Goal: Task Accomplishment & Management: Manage account settings

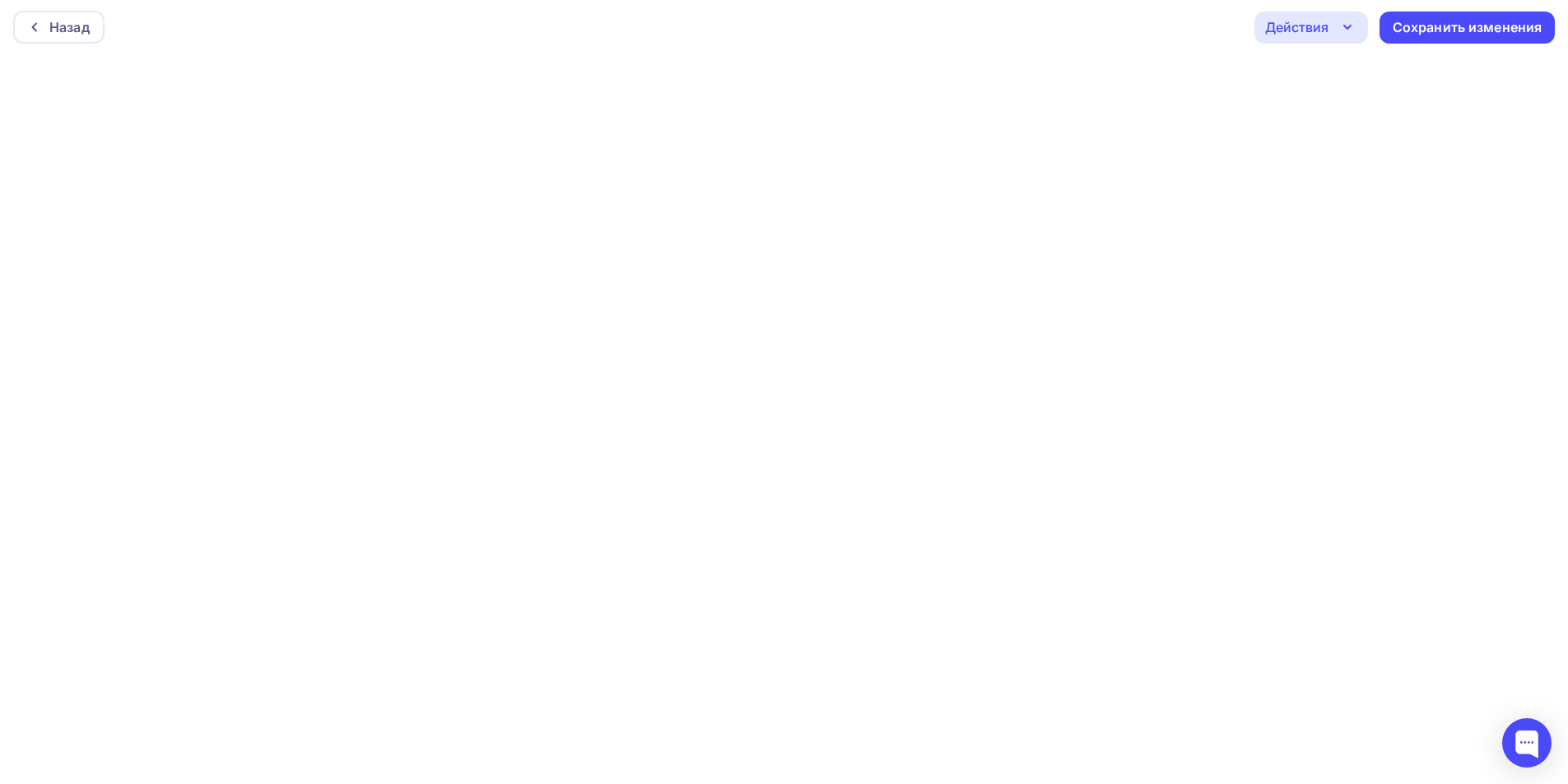
scroll to position [4, 0]
click at [1452, 24] on div "Сохранить изменения" at bounding box center [1467, 25] width 150 height 19
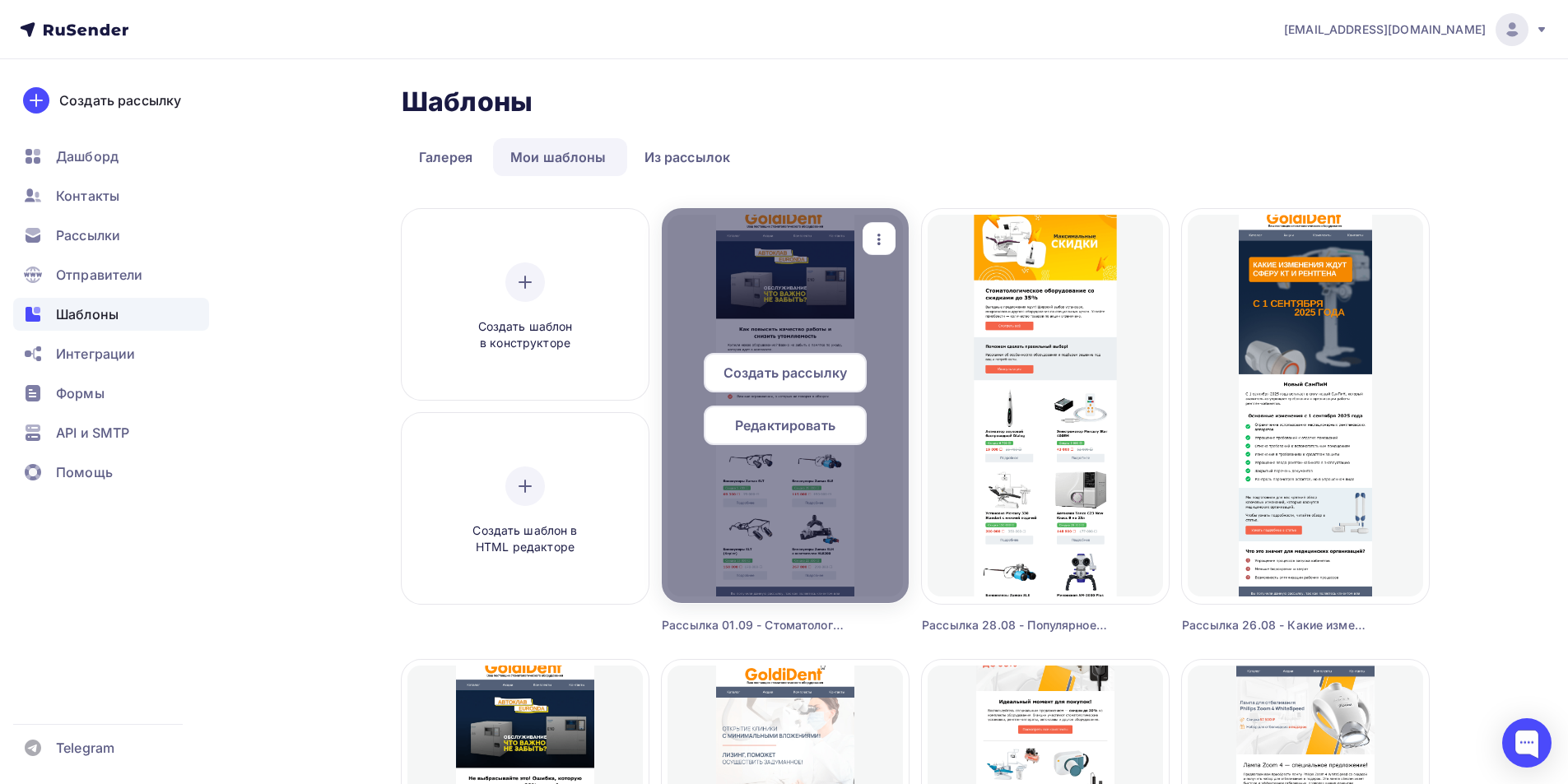
drag, startPoint x: 812, startPoint y: 422, endPoint x: 770, endPoint y: 368, distance: 68.4
click at [811, 422] on span "Редактировать" at bounding box center [785, 425] width 101 height 20
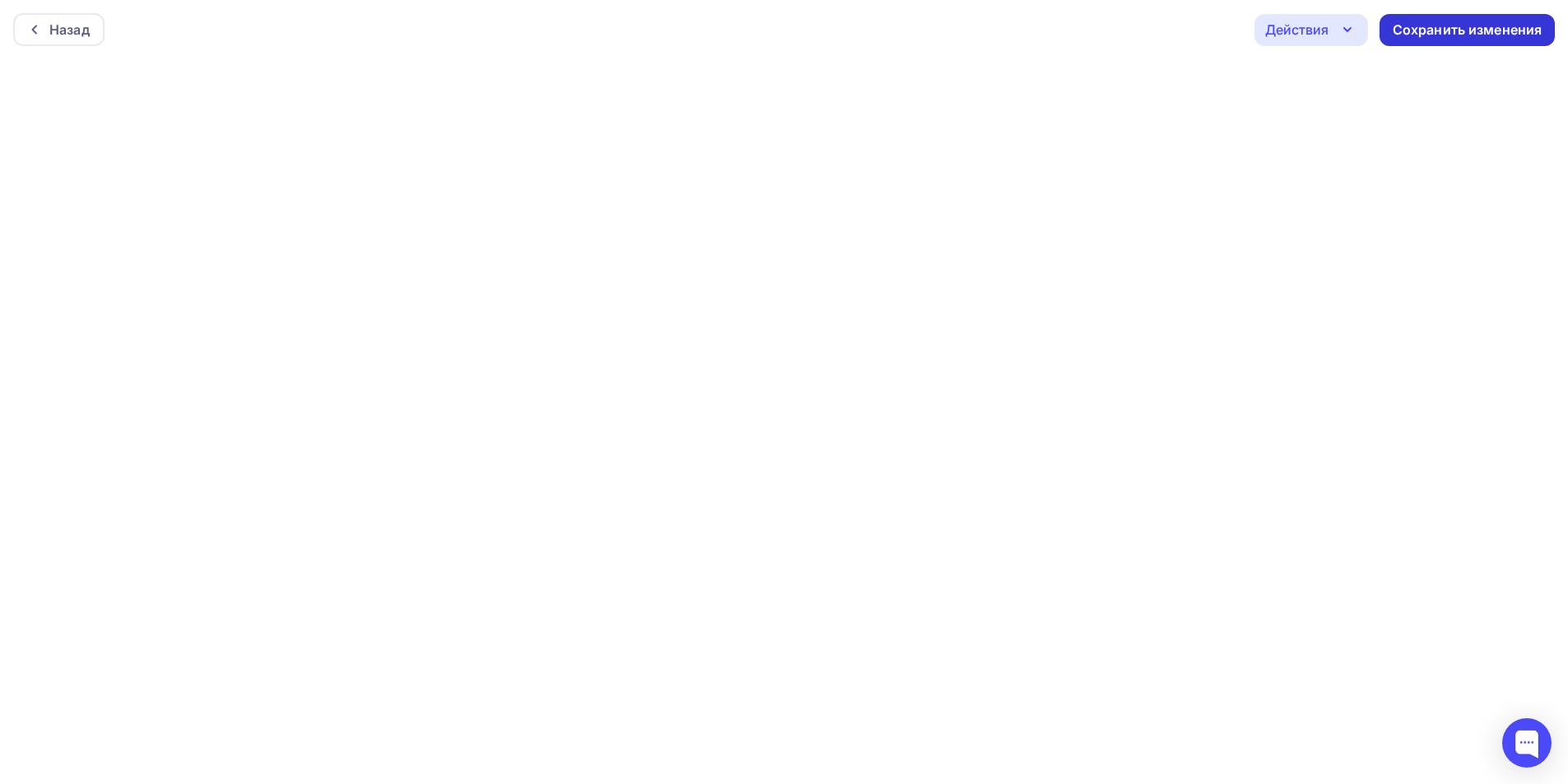
click at [1476, 31] on div "Сохранить изменения" at bounding box center [1467, 30] width 150 height 19
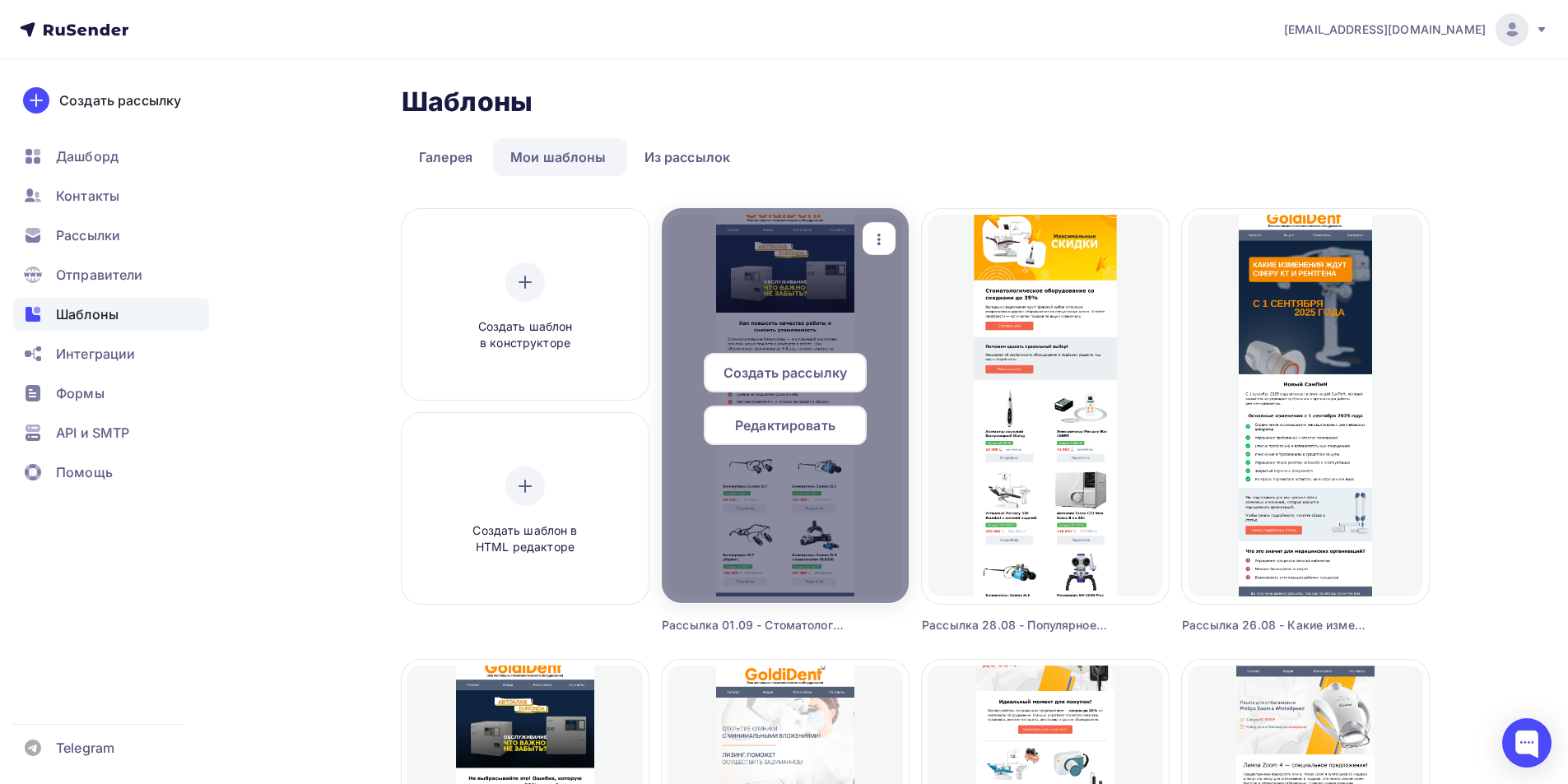
click at [801, 431] on span "Редактировать" at bounding box center [785, 425] width 101 height 20
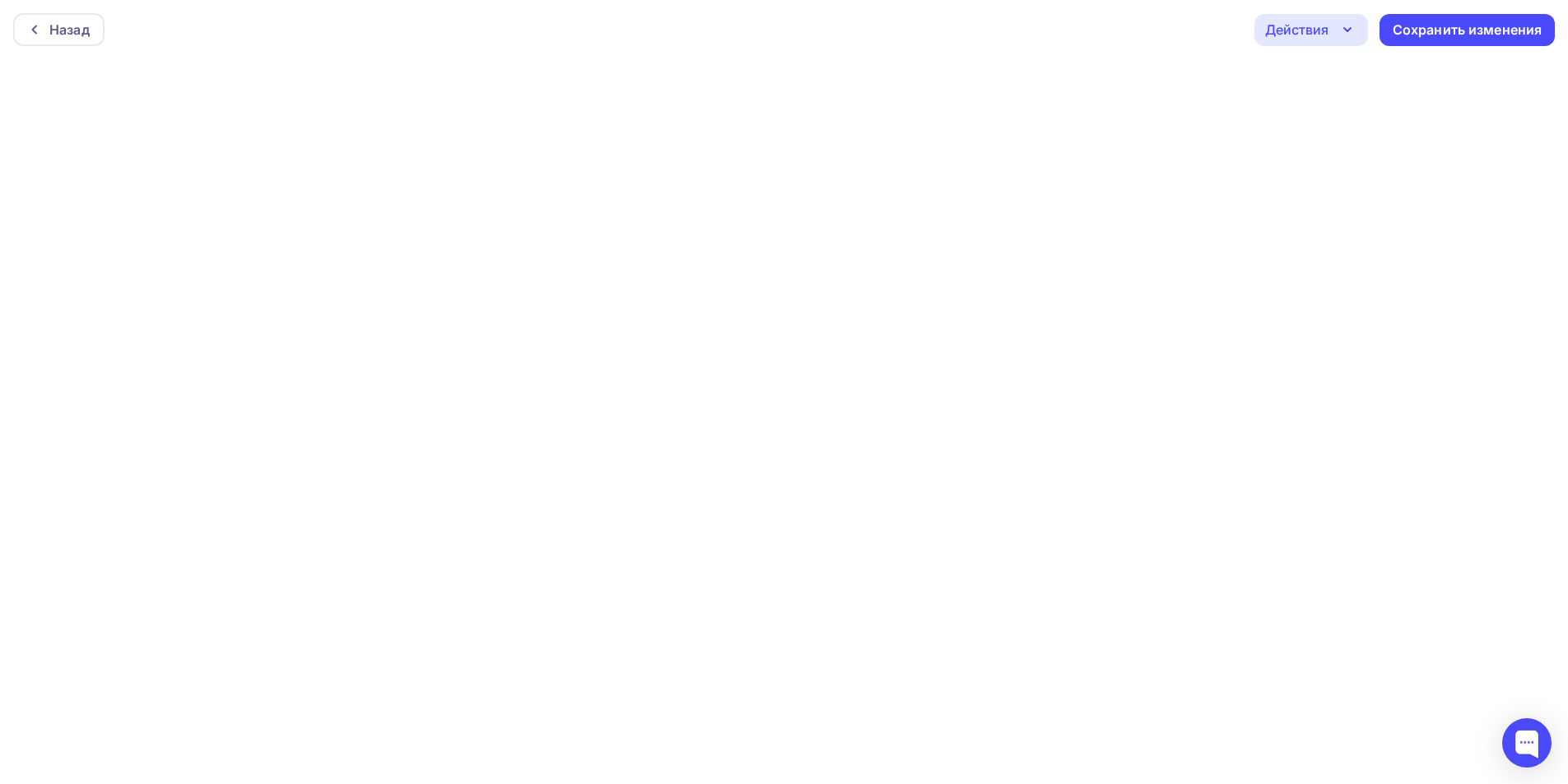
drag, startPoint x: 1333, startPoint y: 27, endPoint x: 1336, endPoint y: 38, distance: 11.4
click at [1329, 26] on div "Действия" at bounding box center [1311, 31] width 113 height 32
click at [1342, 63] on link "Отправить тестовое письмо" at bounding box center [1384, 78] width 240 height 33
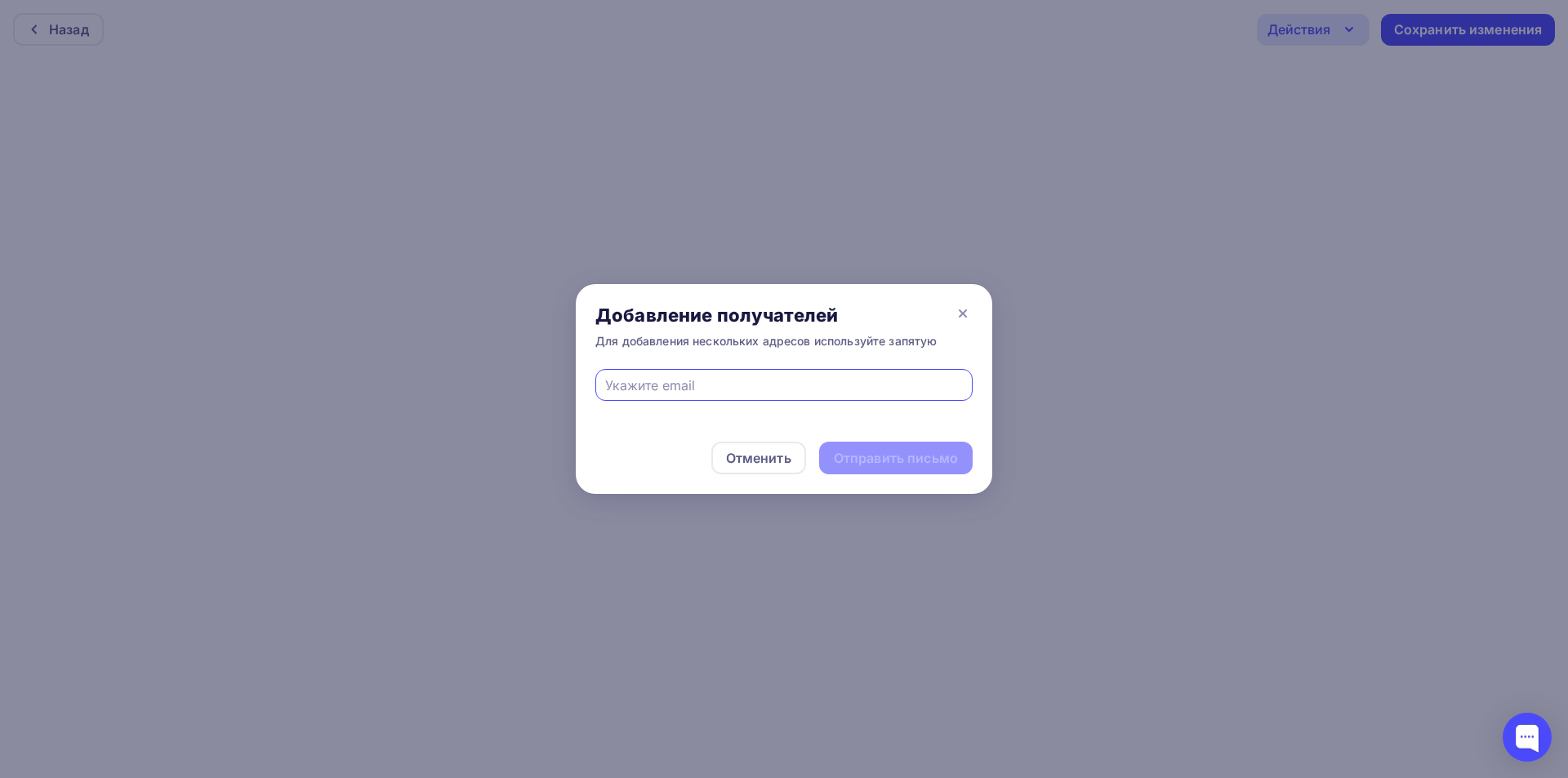
click at [791, 372] on div at bounding box center [784, 385] width 377 height 32
click at [784, 390] on input "text" at bounding box center [784, 385] width 359 height 20
click at [880, 456] on div "Отменить Отправить письмо" at bounding box center [784, 458] width 417 height 72
click at [817, 384] on input "text" at bounding box center [784, 385] width 359 height 20
type input "eskova.t.a@yandex.ru"
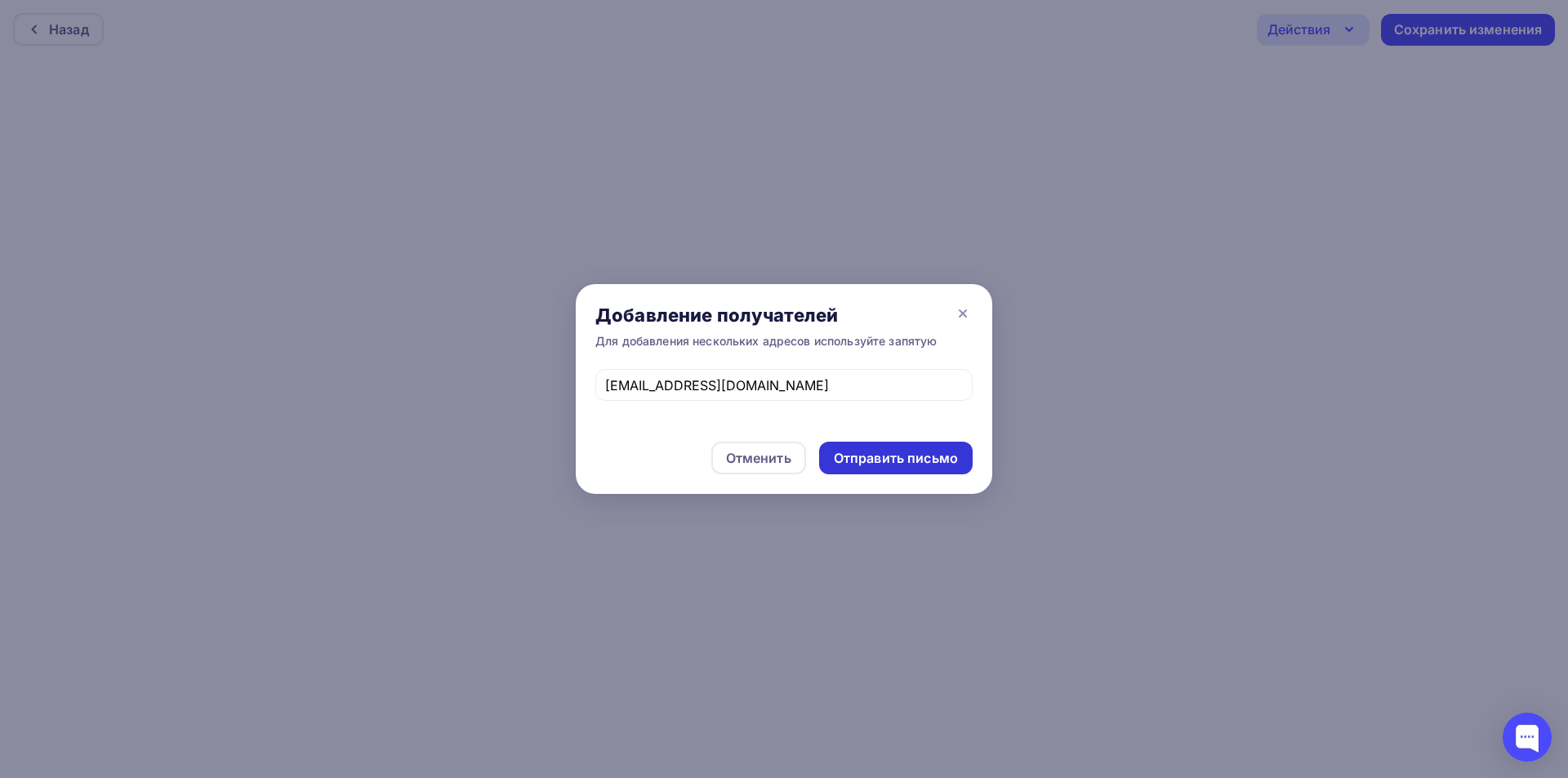
click at [884, 453] on div "Отправить письмо" at bounding box center [895, 458] width 124 height 19
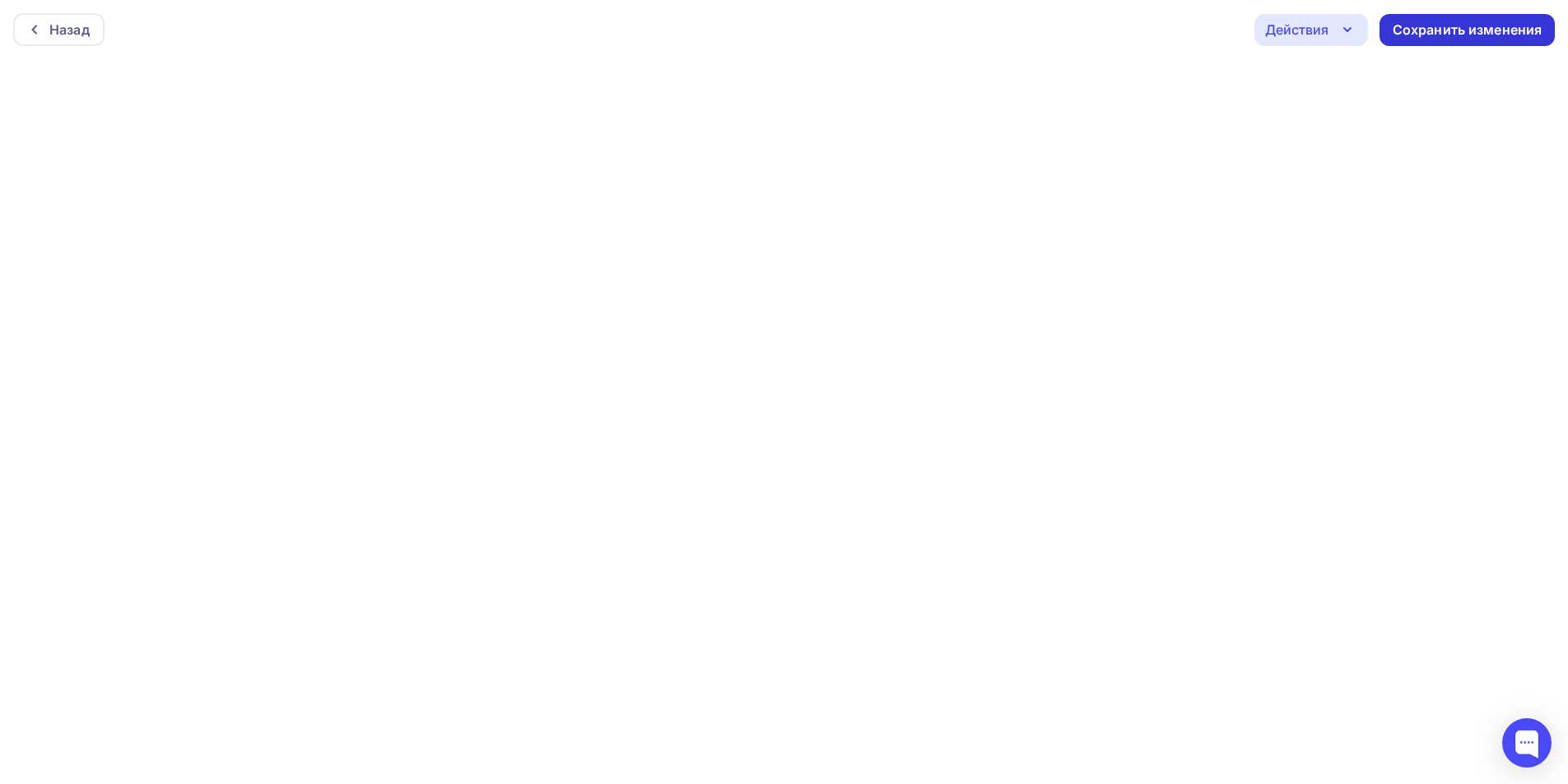
click at [1487, 30] on div "Сохранить изменения" at bounding box center [1467, 30] width 150 height 19
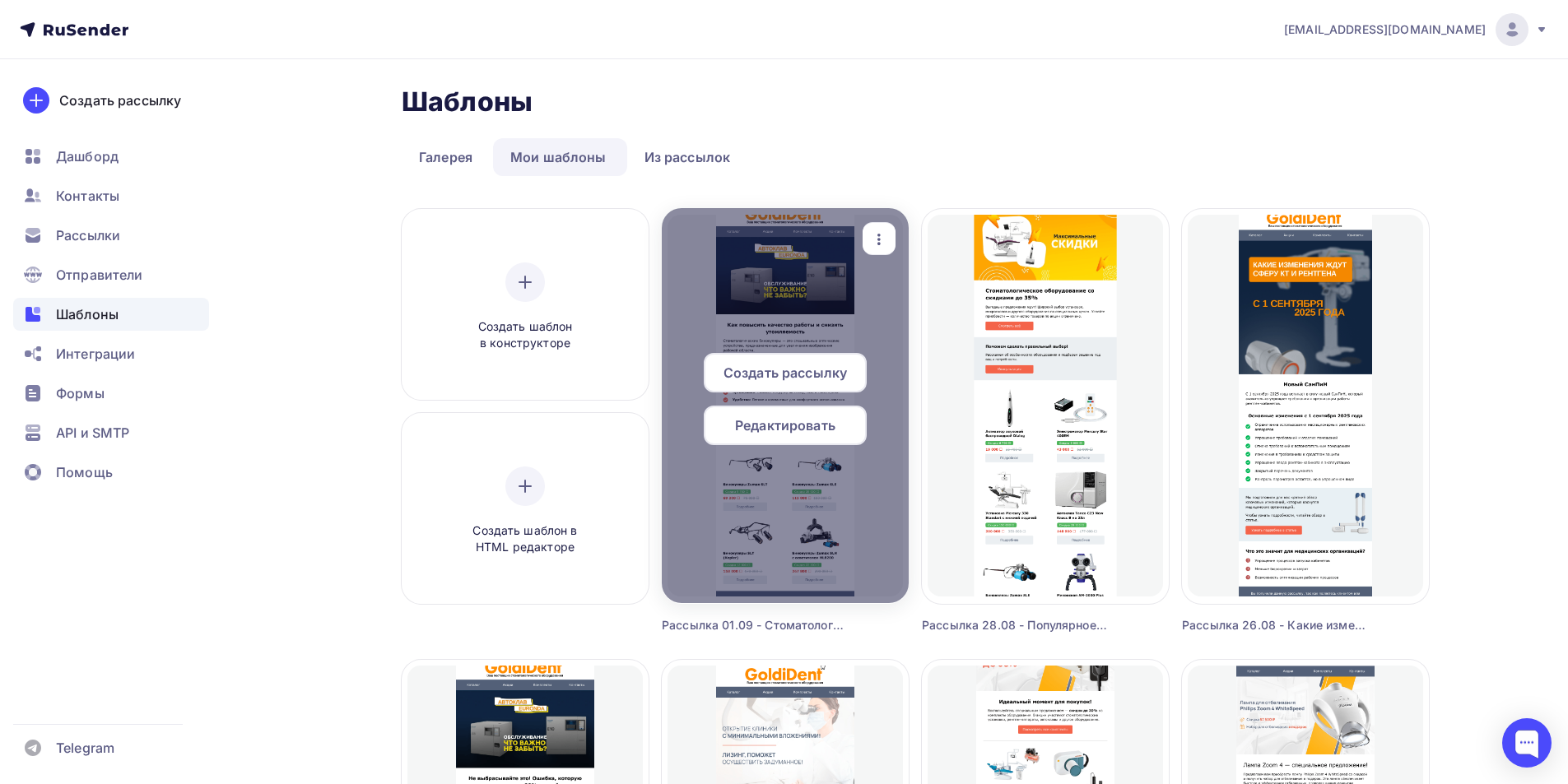
click at [807, 427] on span "Редактировать" at bounding box center [785, 425] width 101 height 20
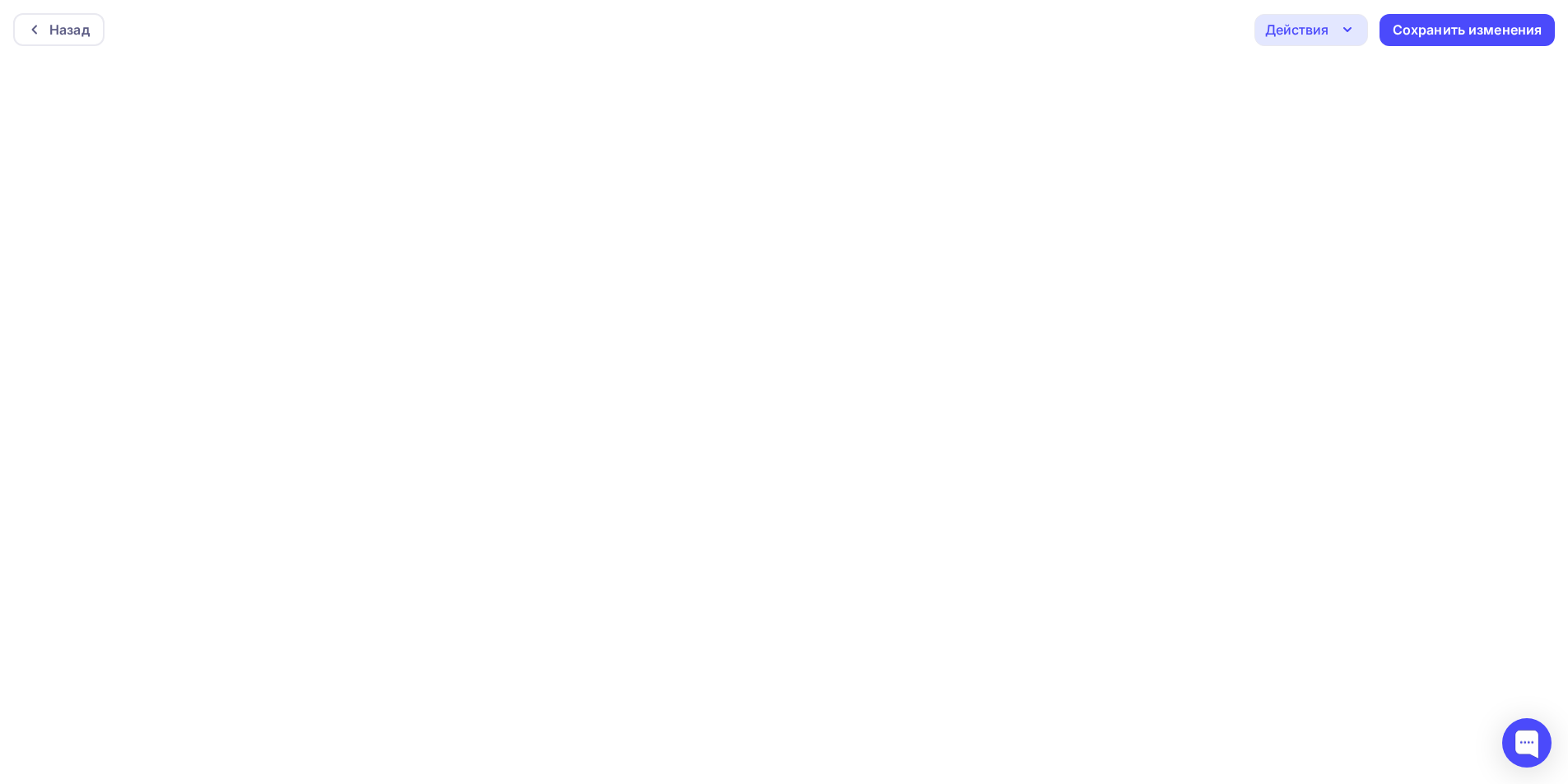
click at [1303, 32] on div "Действия" at bounding box center [1296, 30] width 63 height 20
click at [1322, 73] on div "Отправить тестовое письмо" at bounding box center [1400, 78] width 189 height 20
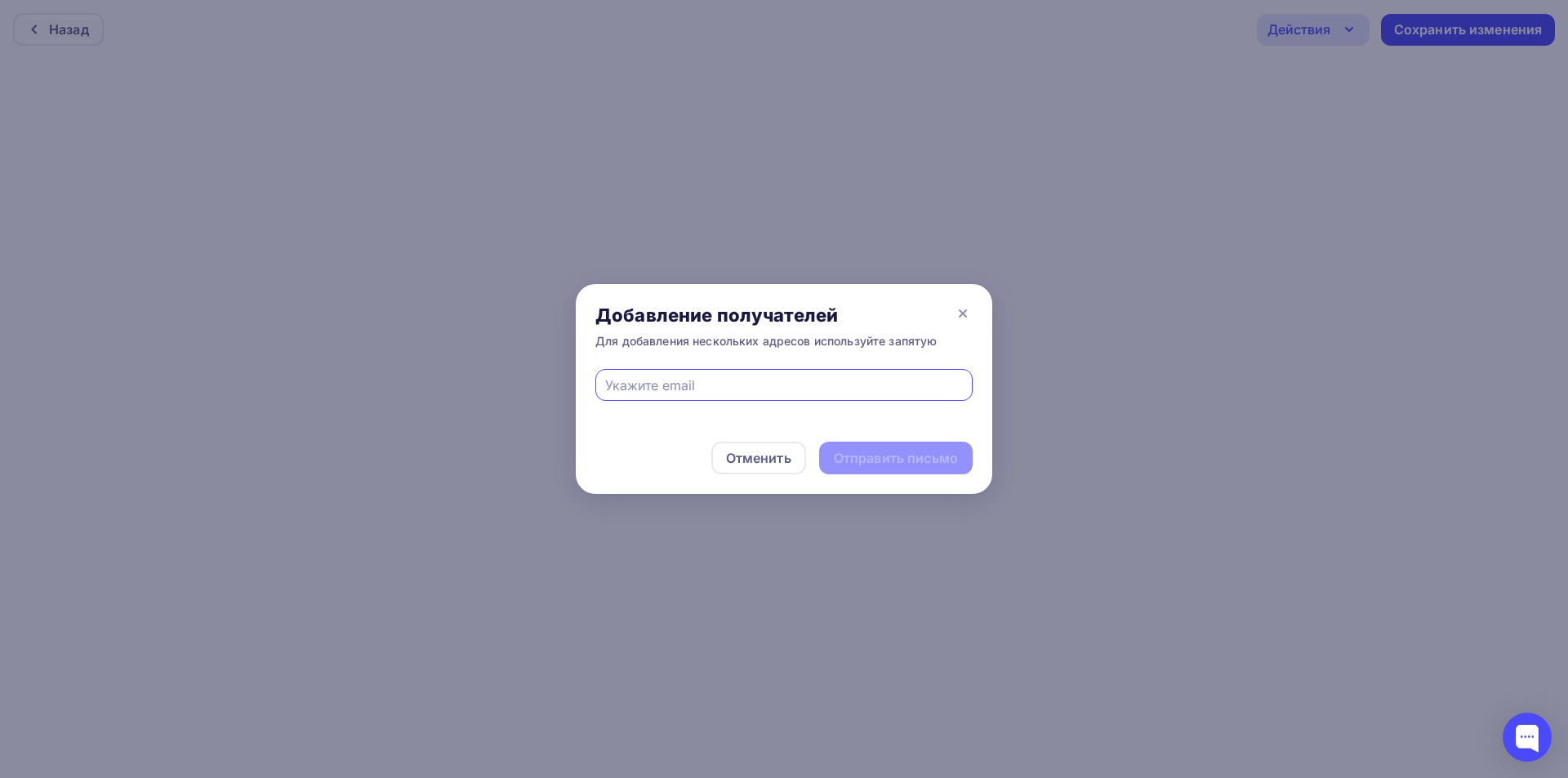
click at [752, 377] on input "text" at bounding box center [784, 385] width 359 height 20
type input "eskova.t.a@yandex.ru"
drag, startPoint x: 866, startPoint y: 465, endPoint x: 867, endPoint y: 451, distance: 14.0
click at [866, 460] on div "Отправить письмо" at bounding box center [895, 458] width 124 height 19
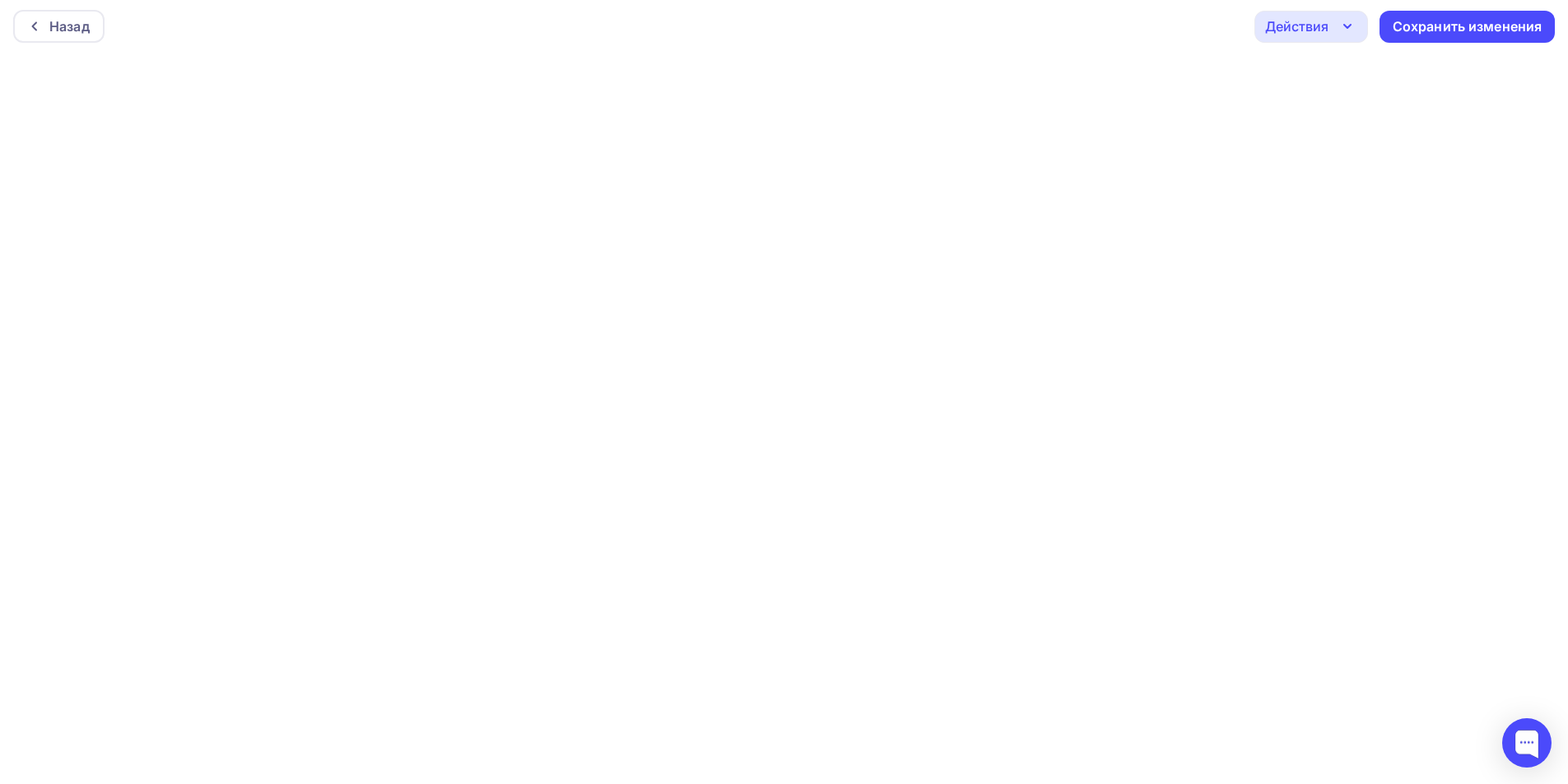
scroll to position [4, 0]
click at [1315, 22] on div "Действия" at bounding box center [1296, 25] width 63 height 20
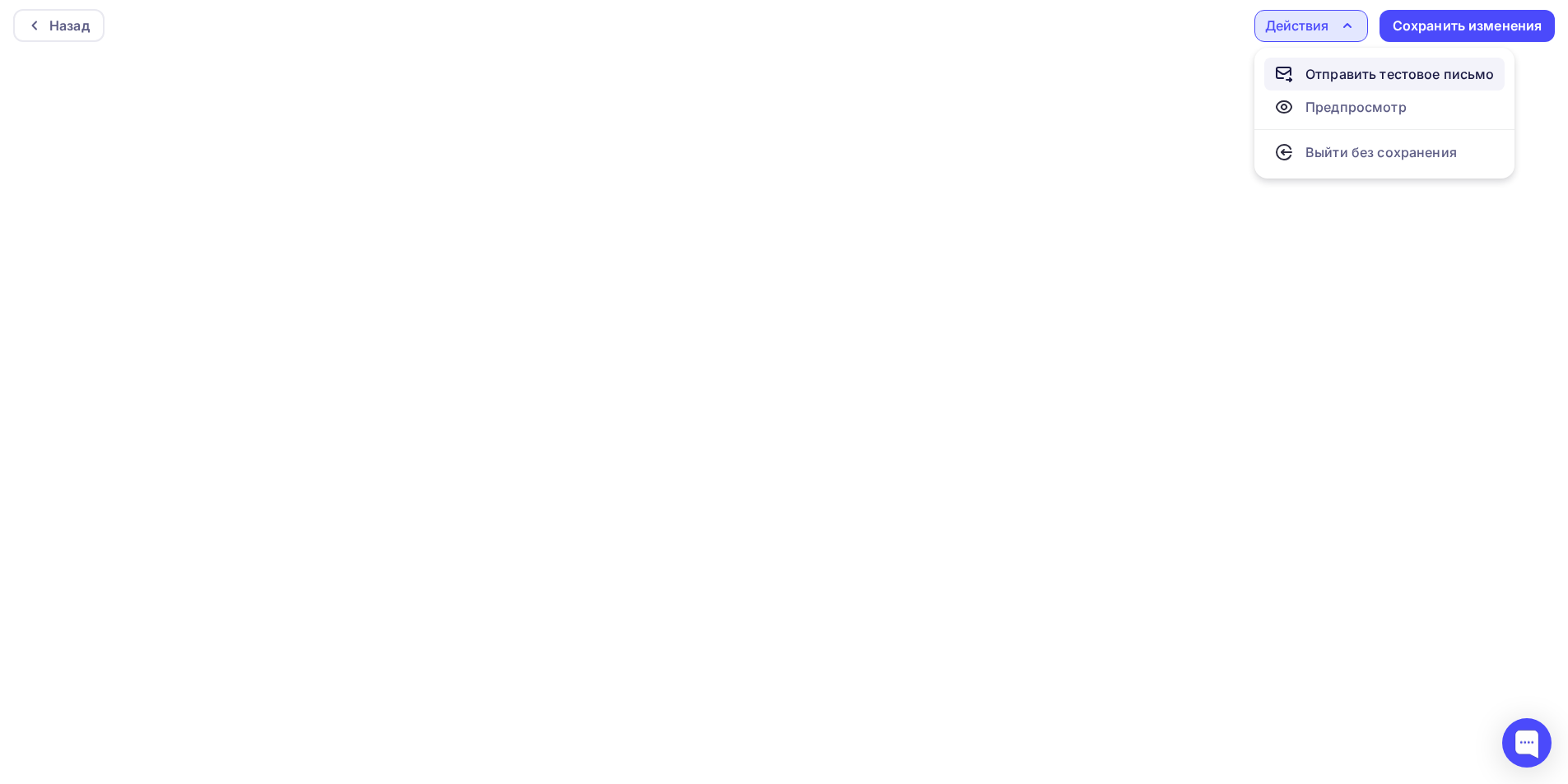
click at [1341, 75] on div "Отправить тестовое письмо" at bounding box center [1400, 74] width 189 height 20
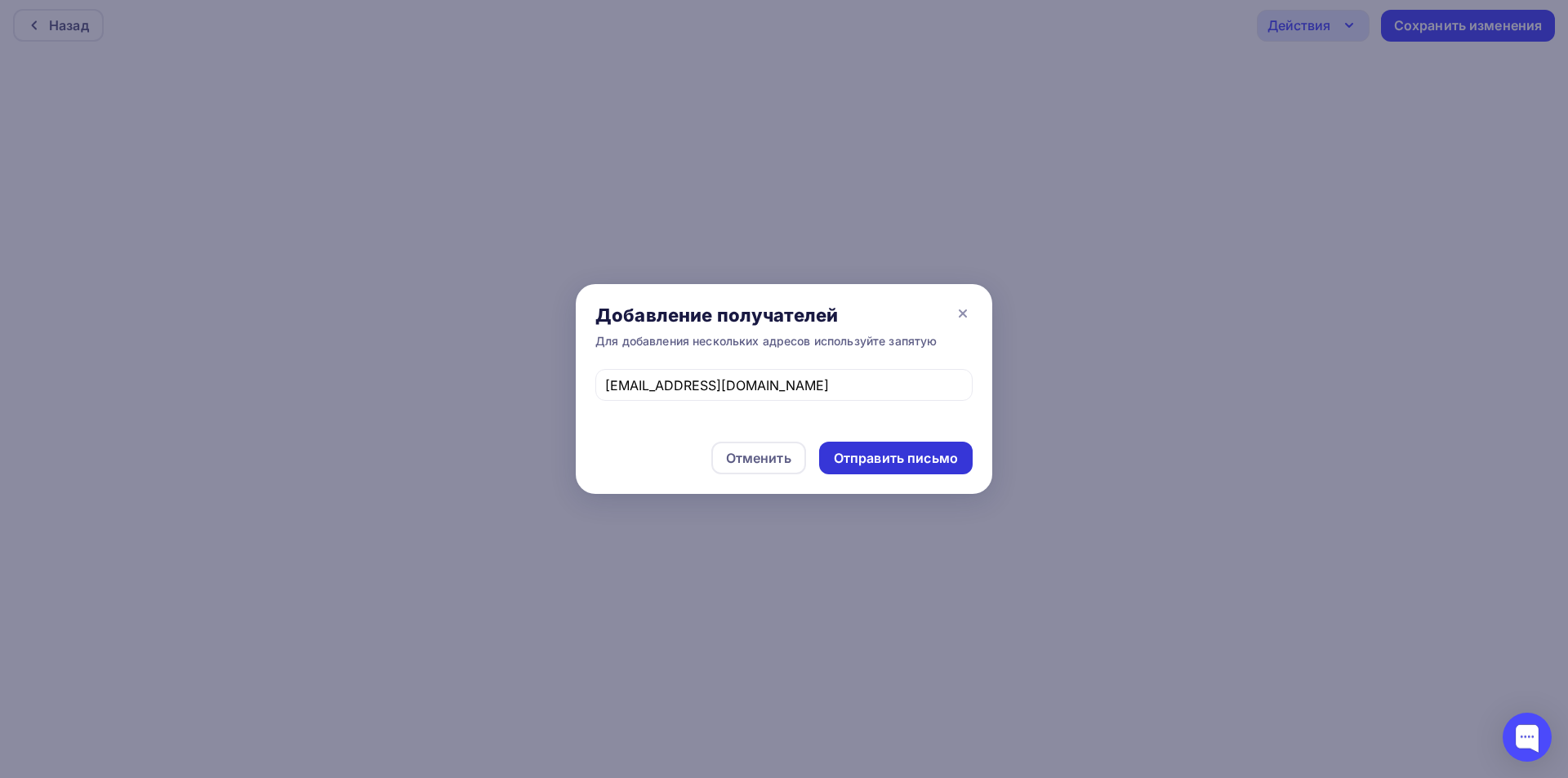
click at [899, 457] on div "Отправить письмо" at bounding box center [895, 458] width 124 height 19
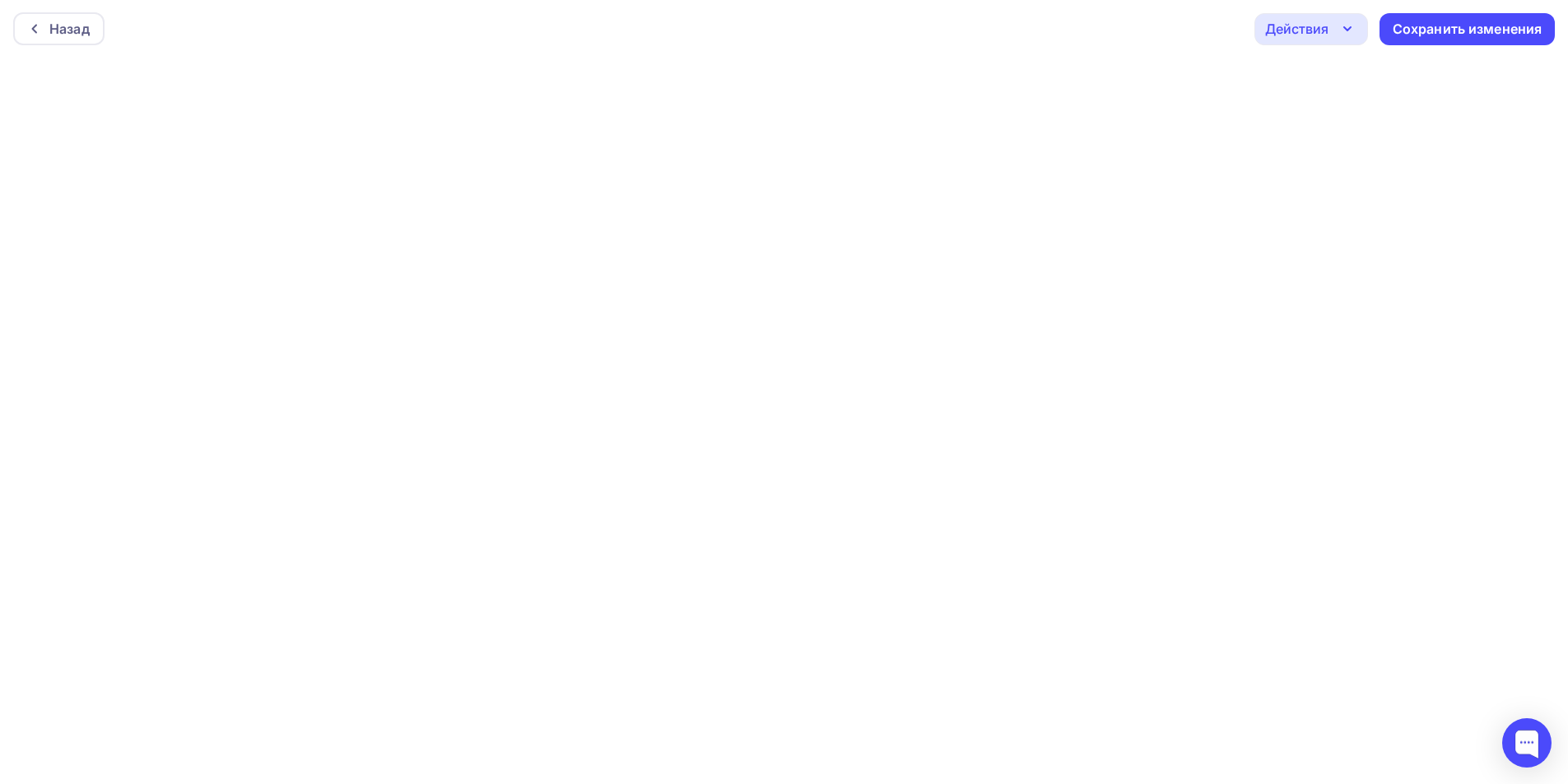
scroll to position [0, 0]
click at [1331, 29] on div "Действия" at bounding box center [1311, 31] width 113 height 32
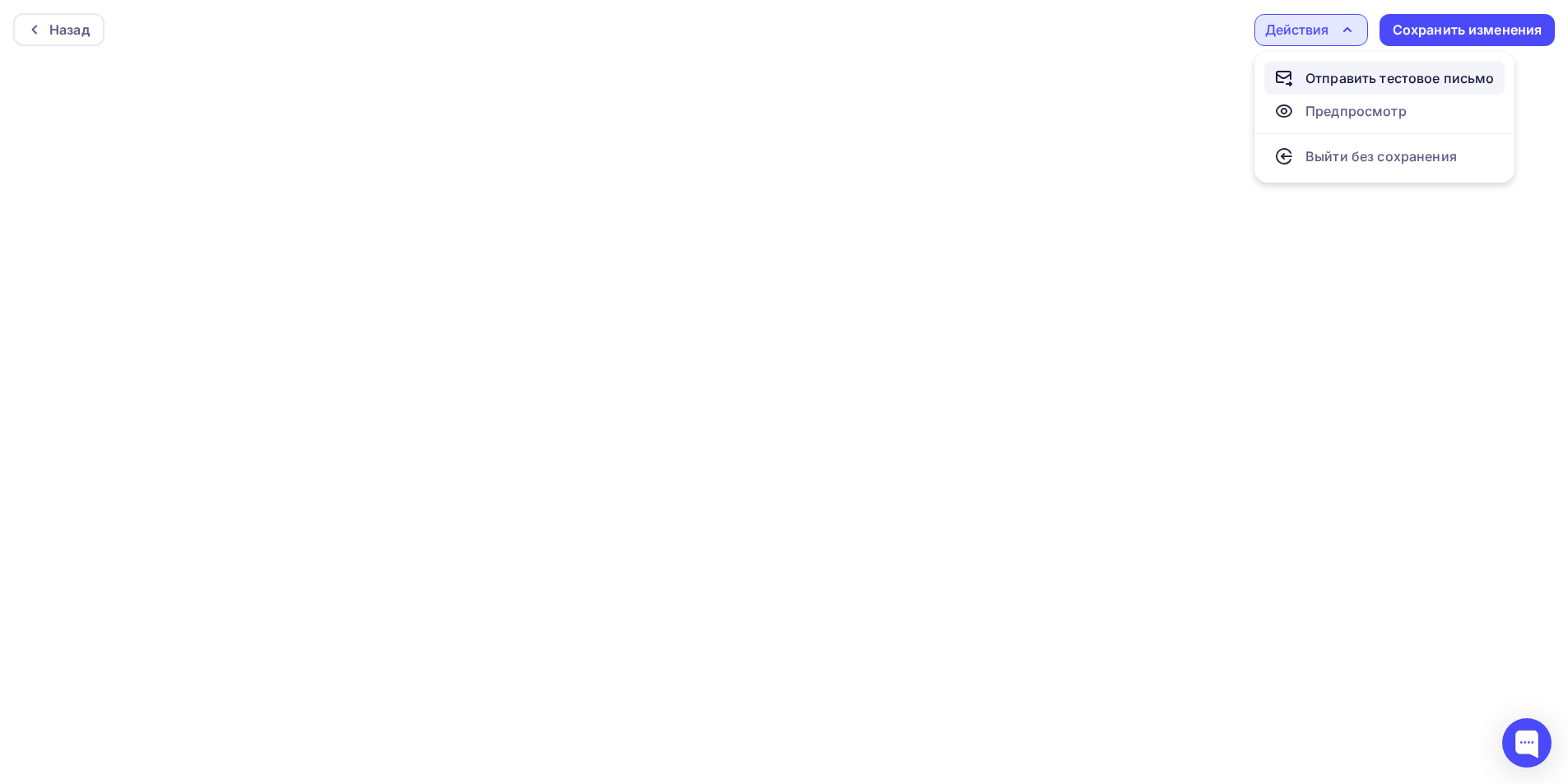
click at [1329, 77] on div "Отправить тестовое письмо" at bounding box center [1400, 78] width 189 height 20
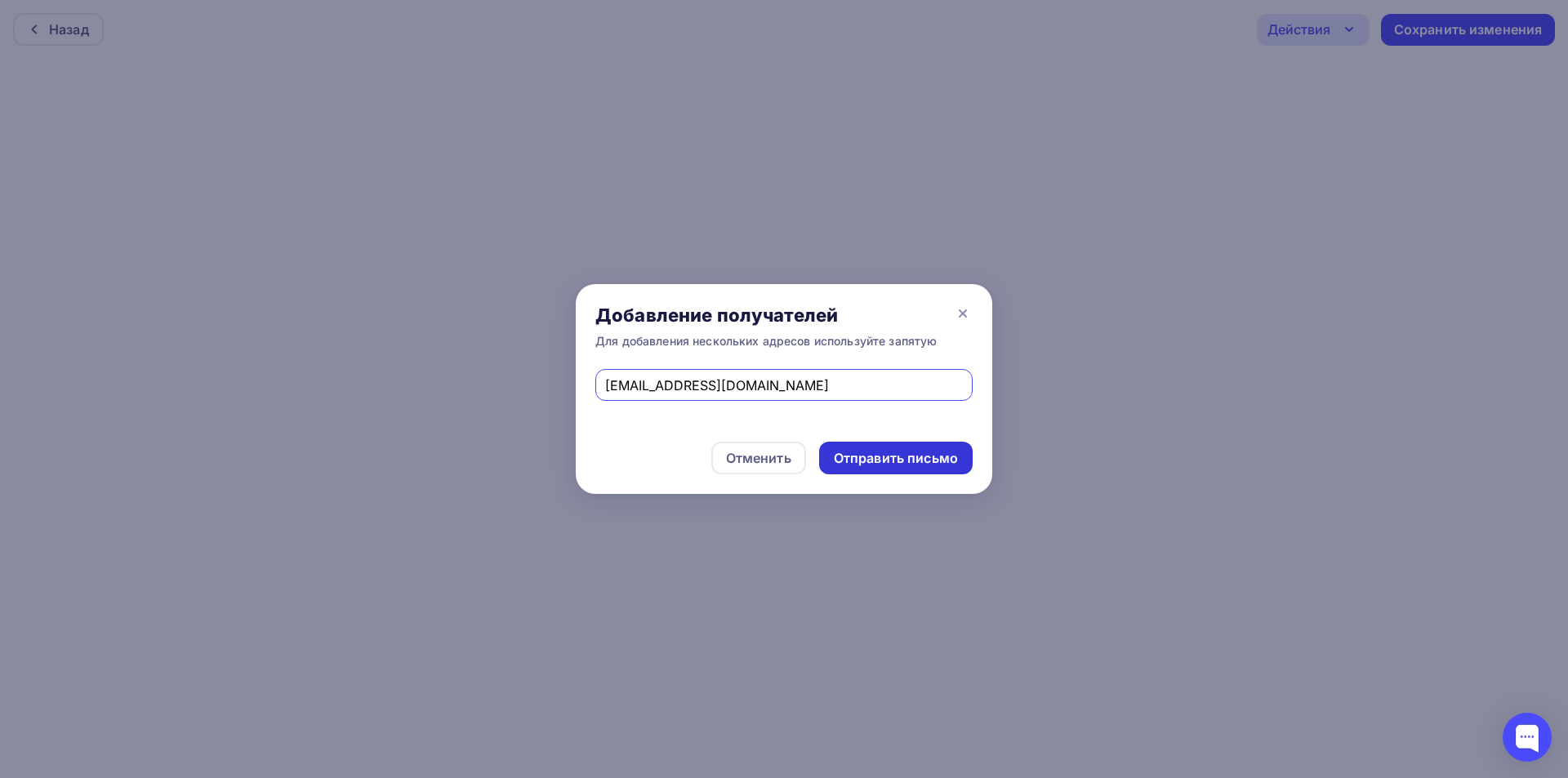
click at [864, 452] on div "Отправить письмо" at bounding box center [895, 458] width 124 height 19
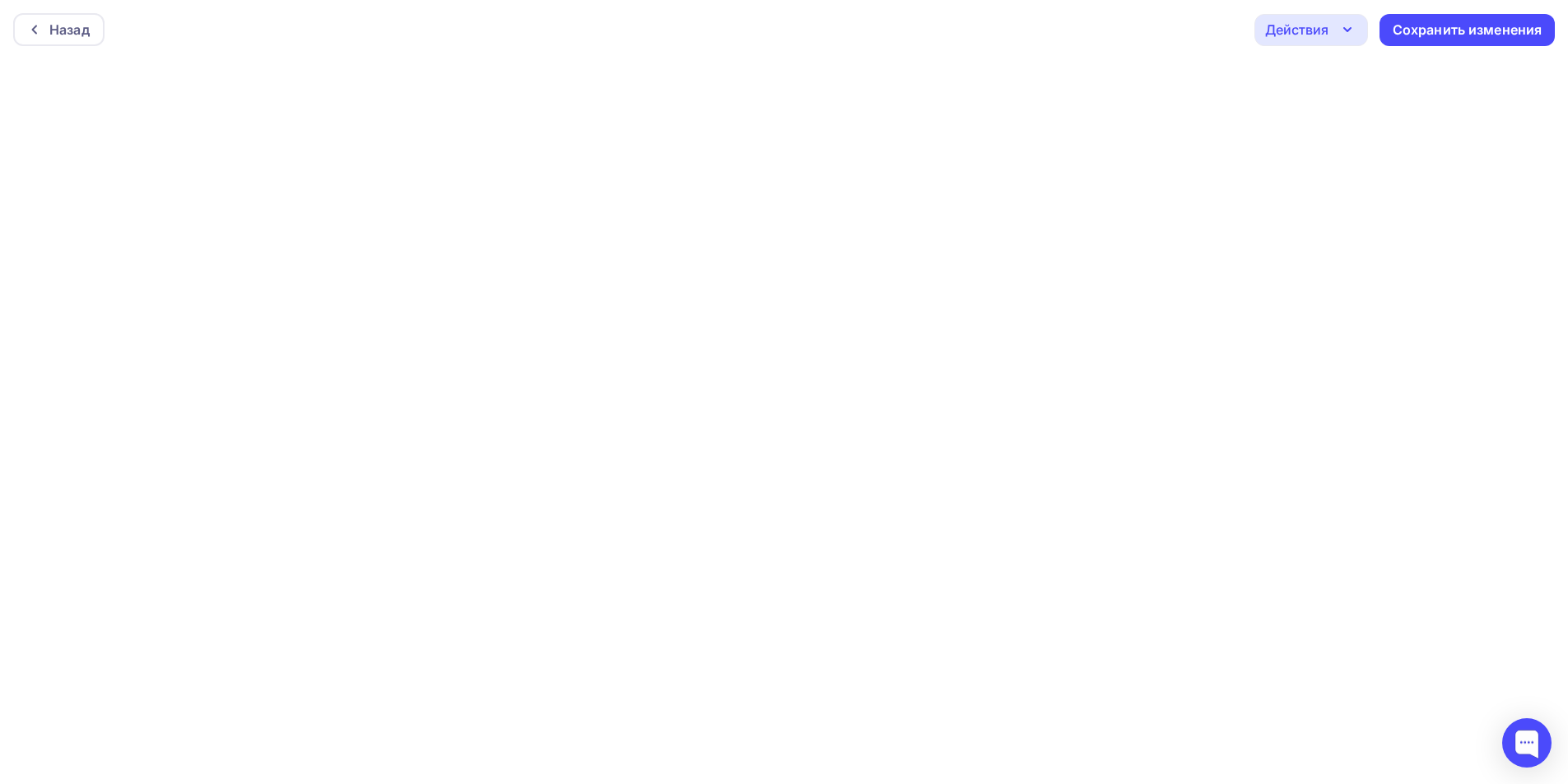
scroll to position [4, 0]
drag, startPoint x: 1278, startPoint y: 34, endPoint x: 1285, endPoint y: 45, distance: 13.0
click at [1279, 34] on div "Действия" at bounding box center [1296, 25] width 63 height 20
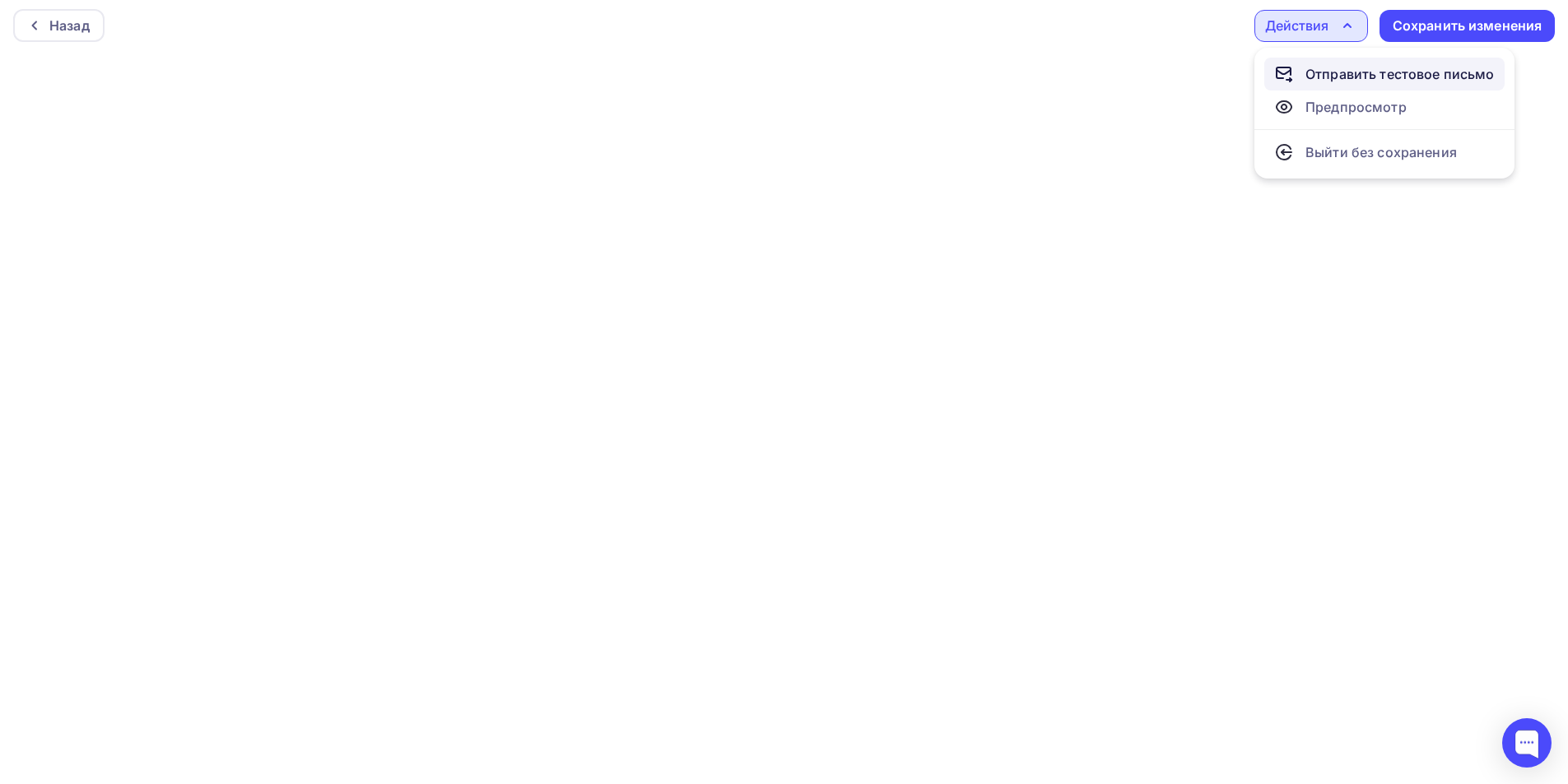
click at [1298, 75] on div "Отправить тестовое письмо" at bounding box center [1384, 74] width 220 height 20
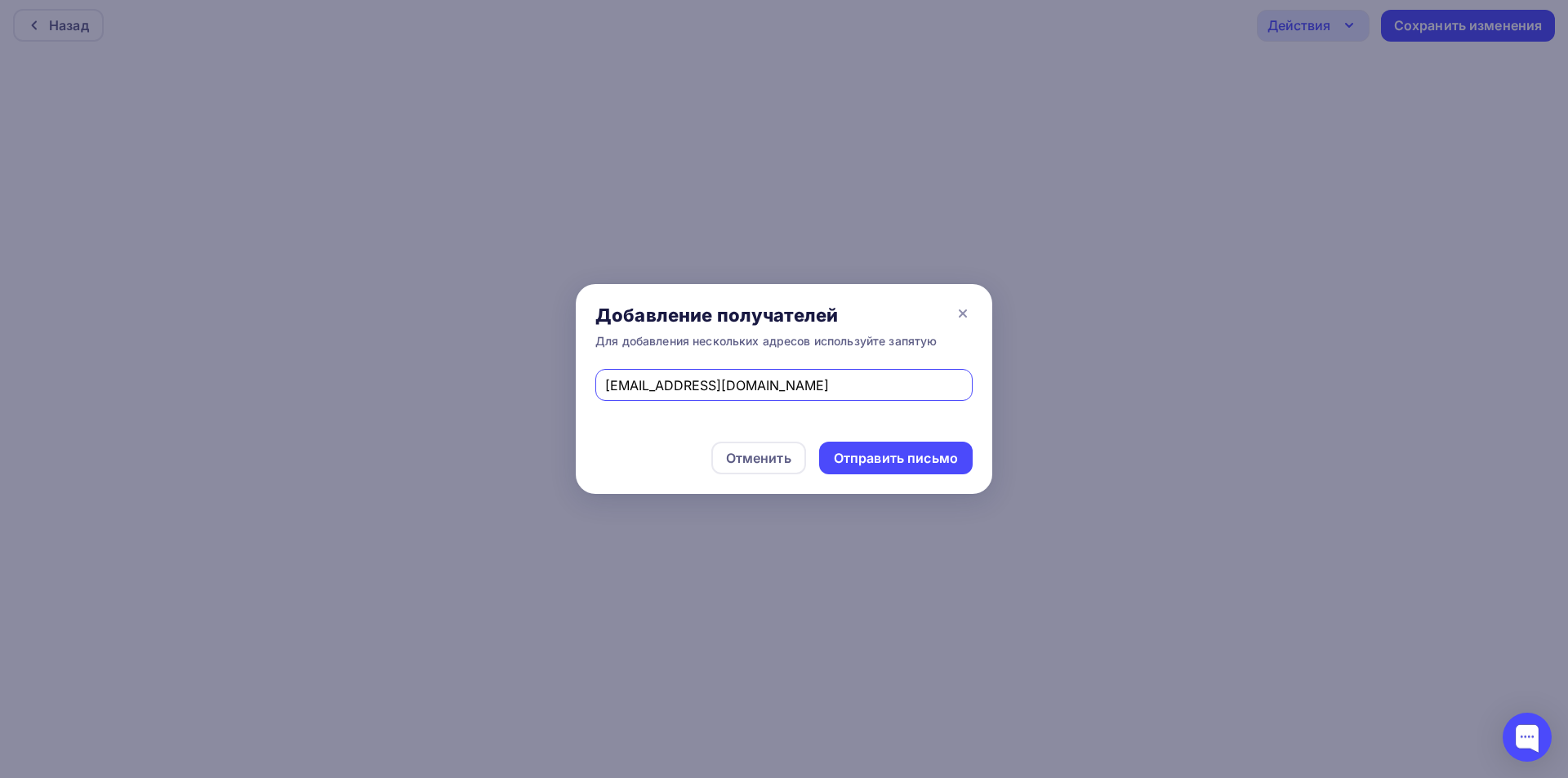
drag, startPoint x: 753, startPoint y: 382, endPoint x: 510, endPoint y: 400, distance: 243.7
click at [510, 400] on div "Добавление получателей Для добавления нескольких адресов используйте запятую es…" at bounding box center [784, 389] width 1568 height 778
drag, startPoint x: 657, startPoint y: 382, endPoint x: 655, endPoint y: 393, distance: 11.2
click at [657, 382] on input "text" at bounding box center [784, 385] width 359 height 20
type input "andrei-eskov@yandex.ru"
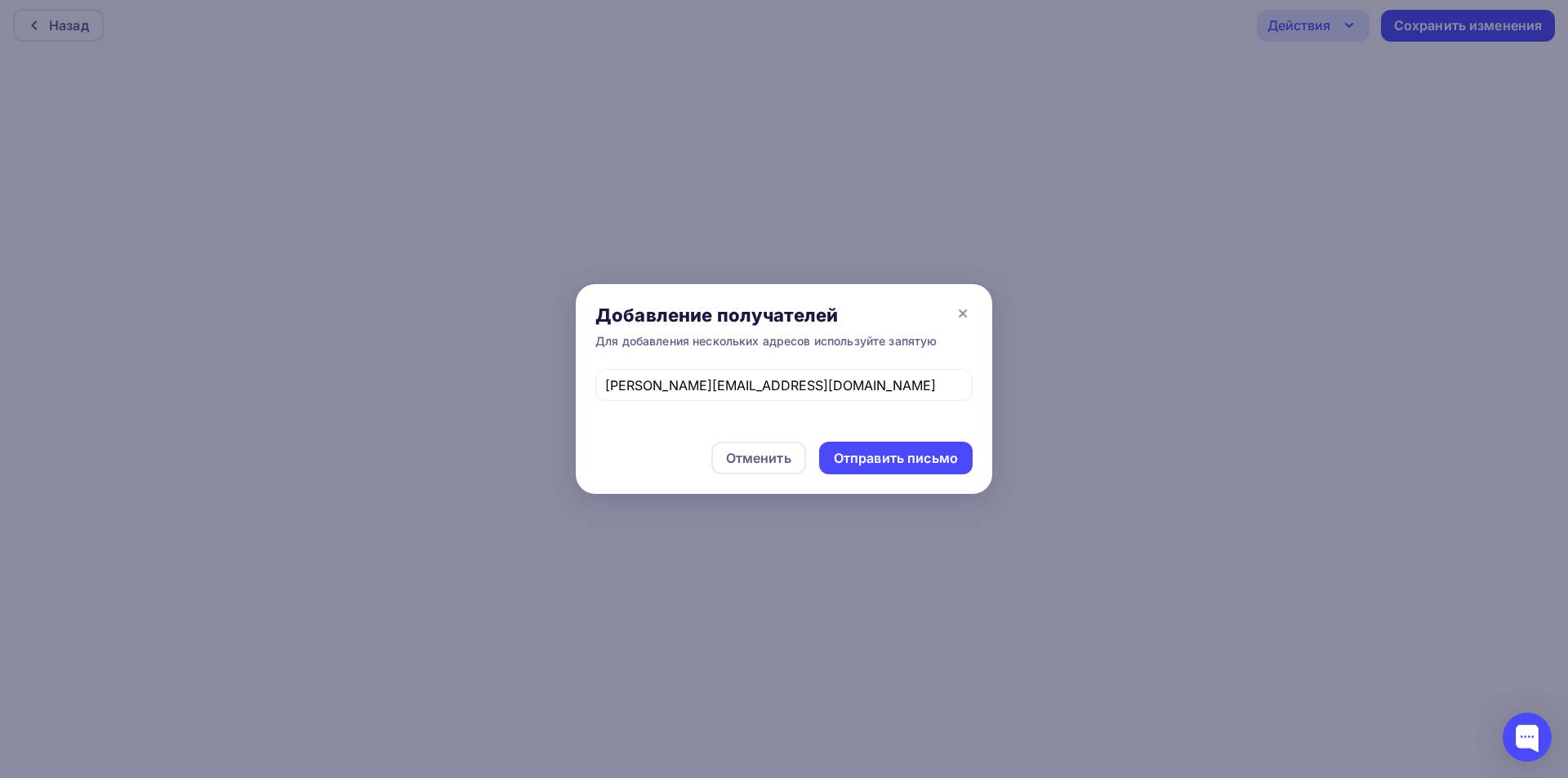
drag, startPoint x: 890, startPoint y: 454, endPoint x: 908, endPoint y: 423, distance: 35.8
click at [891, 452] on div "Отправить письмо" at bounding box center [895, 458] width 124 height 19
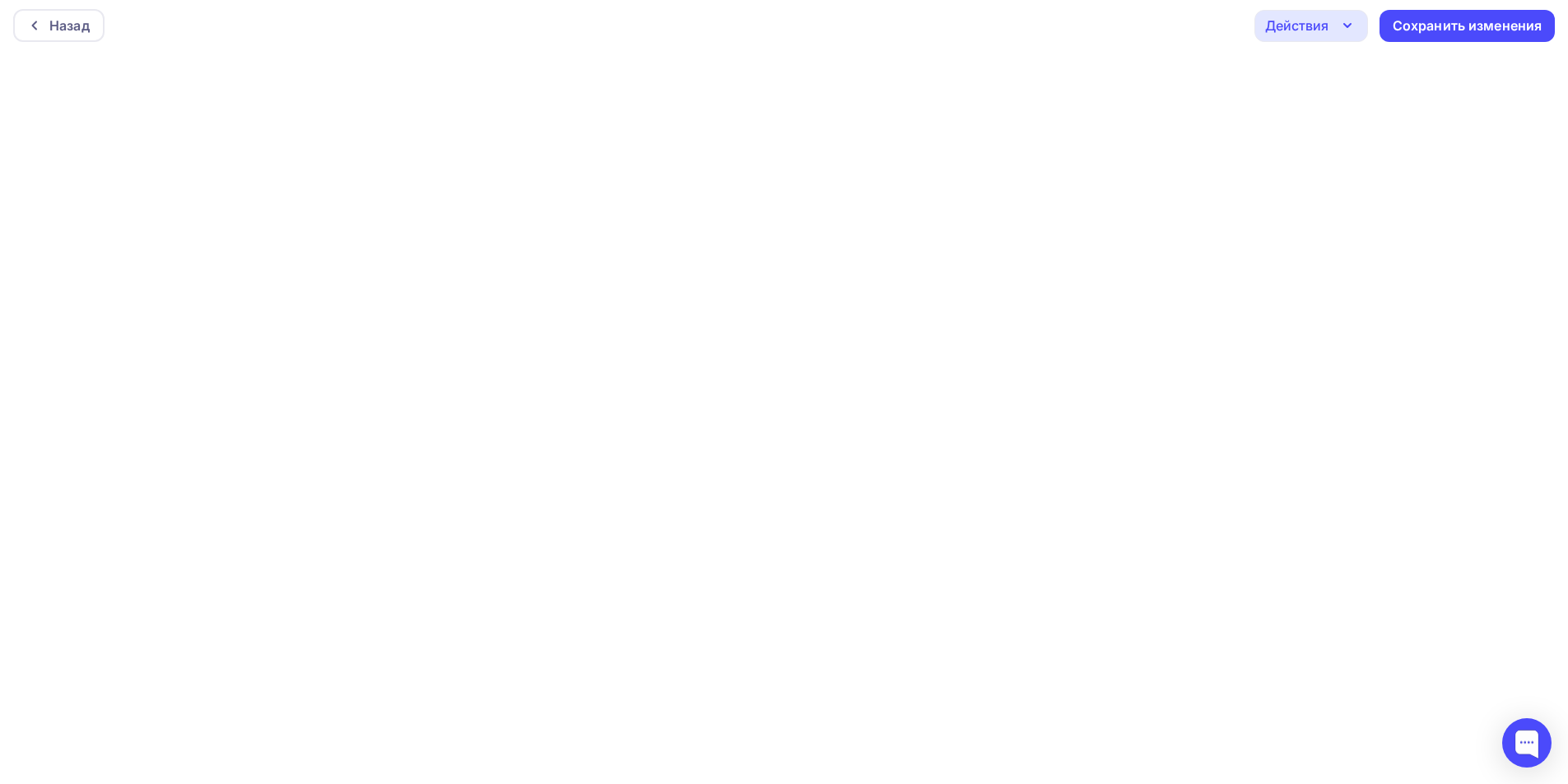
click at [1315, 29] on div "Действия" at bounding box center [1296, 25] width 63 height 20
click at [1328, 76] on div "Отправить тестовое письмо" at bounding box center [1400, 74] width 189 height 20
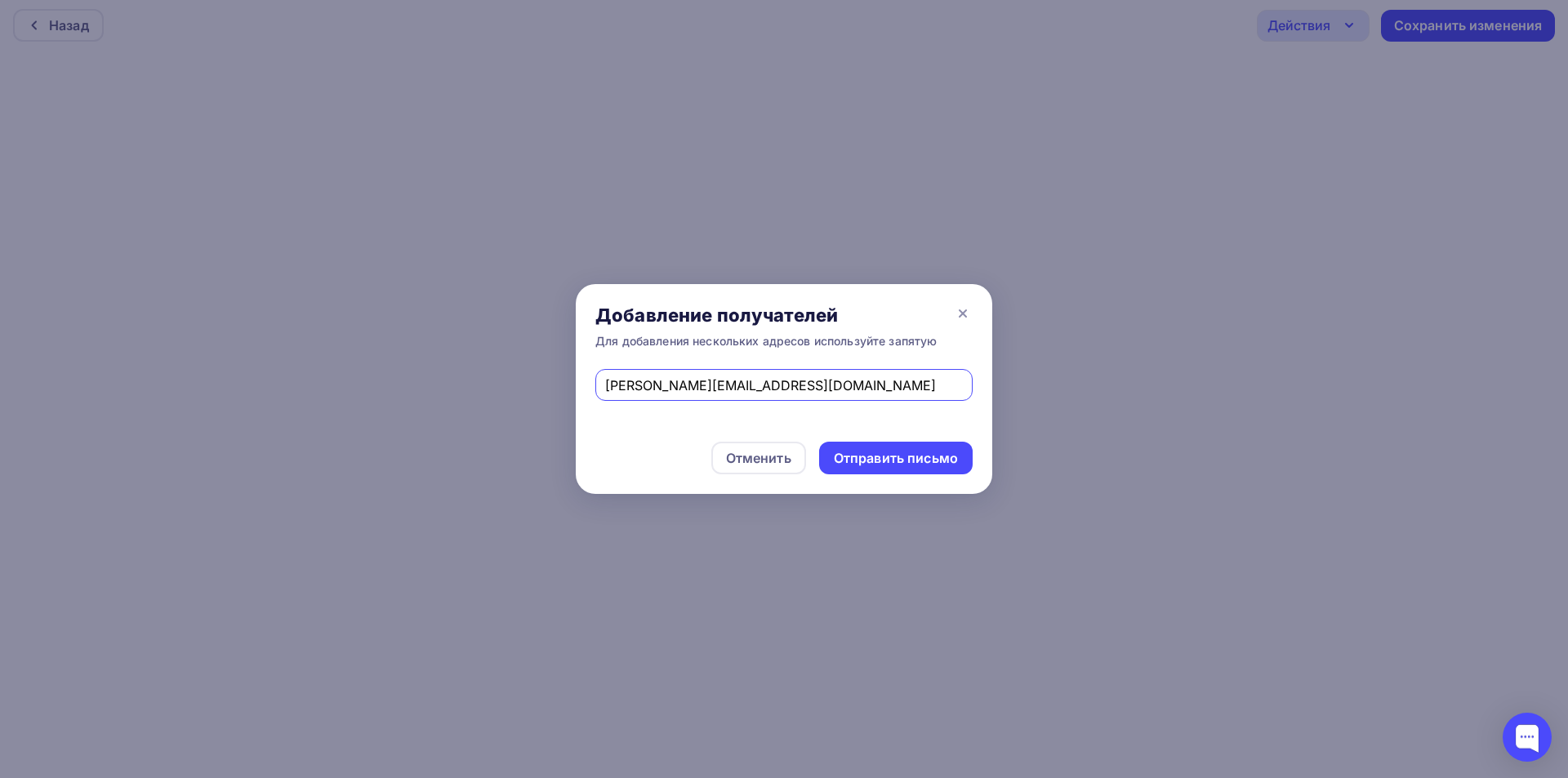
drag, startPoint x: 805, startPoint y: 383, endPoint x: 477, endPoint y: 385, distance: 328.0
click at [477, 385] on div "Добавление получателей Для добавления нескольких адресов используйте запятую an…" at bounding box center [784, 389] width 1568 height 778
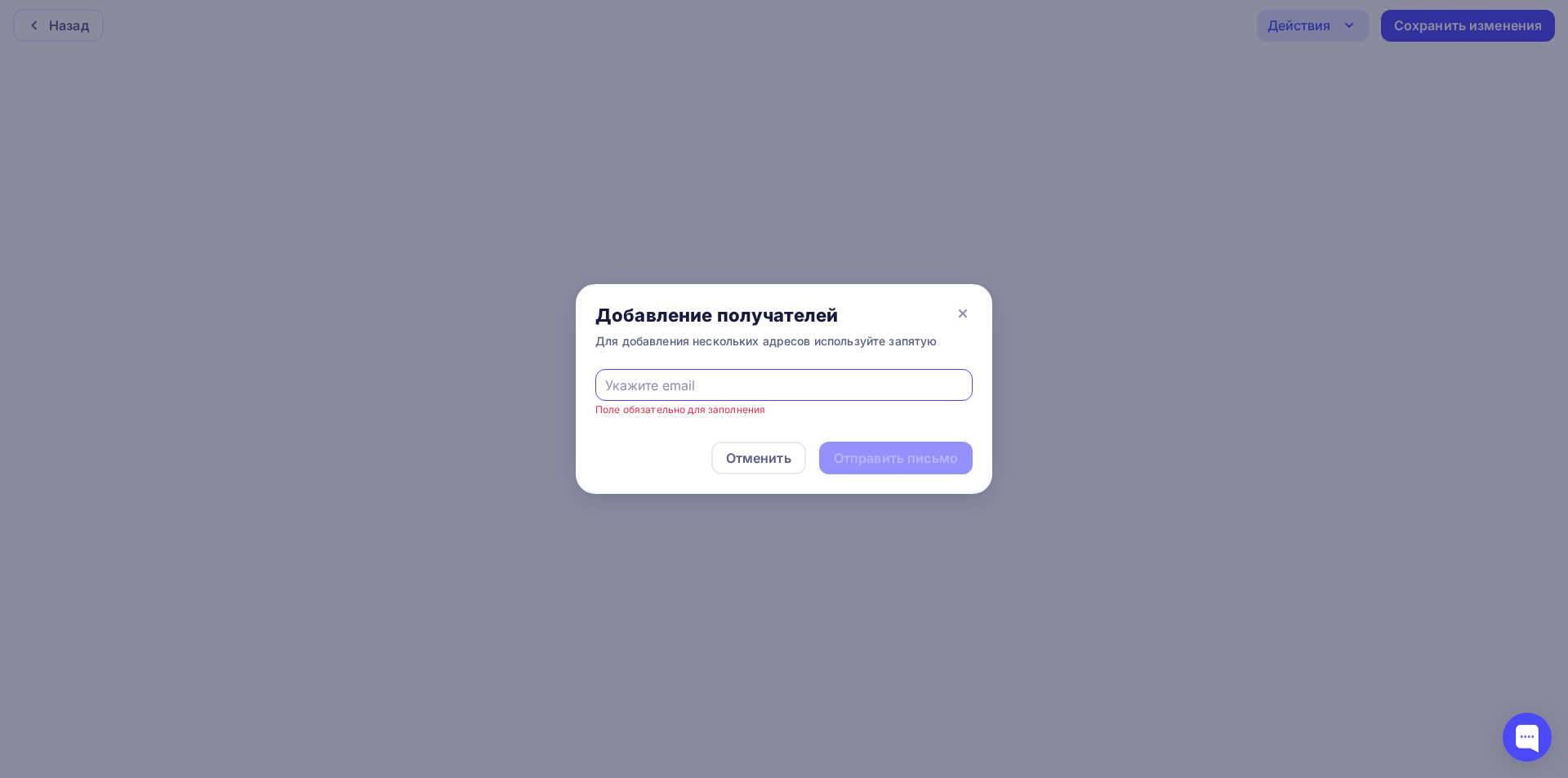
click at [677, 380] on input "text" at bounding box center [784, 385] width 359 height 20
type input "info@goldident.ru"
click at [892, 453] on div "Отправить письмо" at bounding box center [895, 458] width 124 height 19
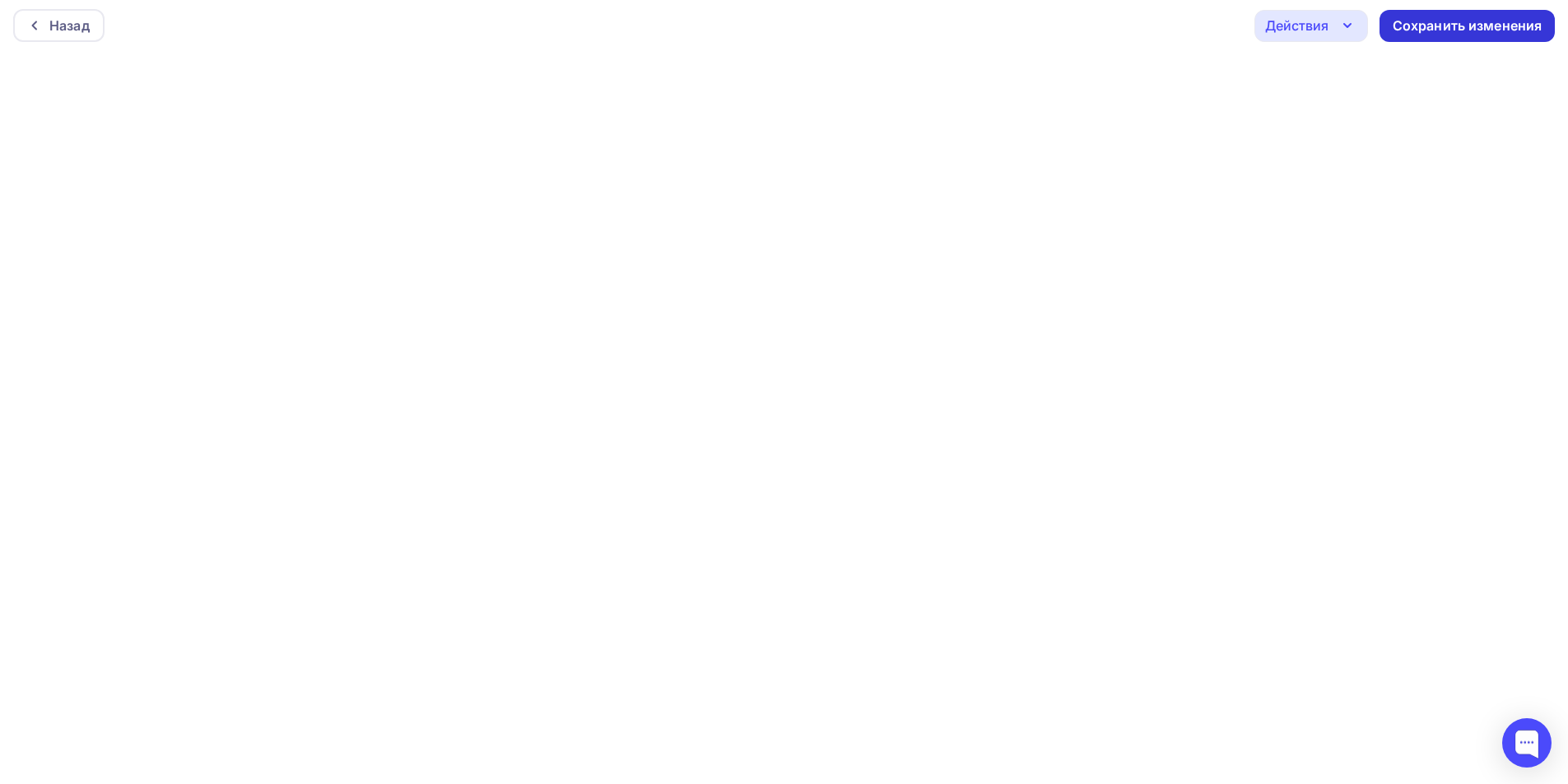
click at [1497, 34] on div "Сохранить изменения" at bounding box center [1467, 25] width 150 height 19
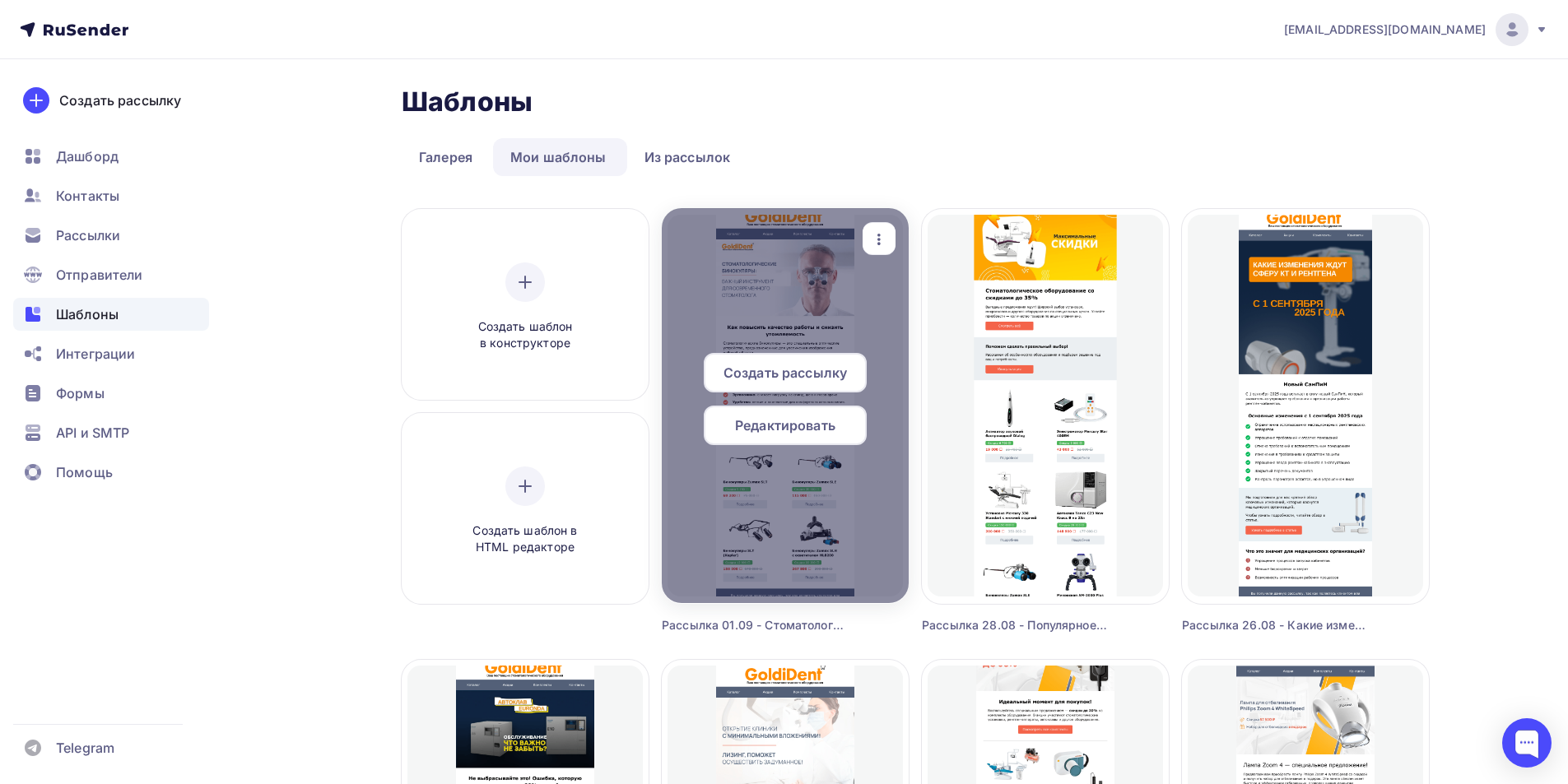
drag, startPoint x: 879, startPoint y: 246, endPoint x: 933, endPoint y: 298, distance: 75.0
click at [879, 245] on icon "button" at bounding box center [879, 239] width 20 height 20
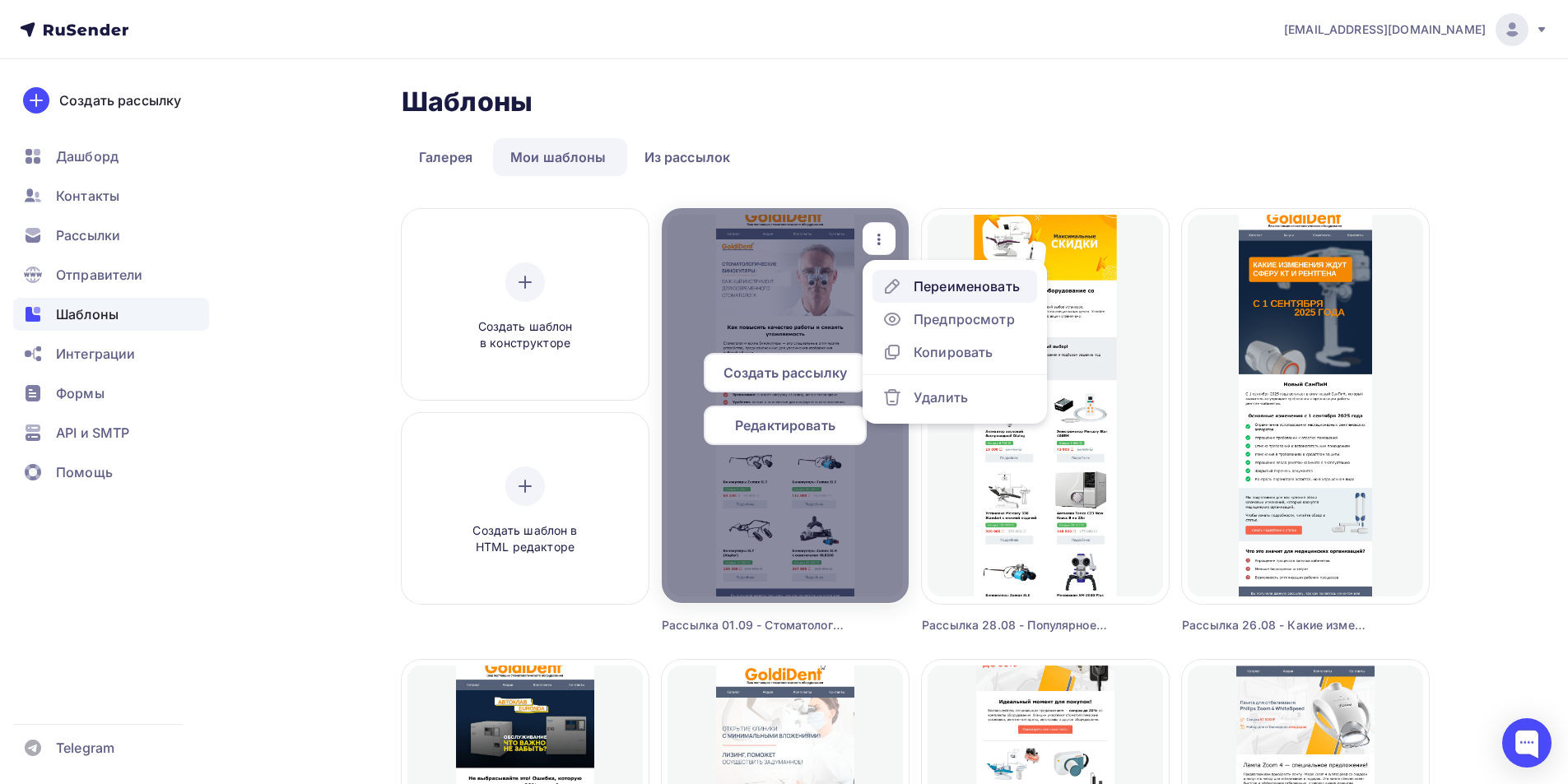
click at [962, 286] on div "Переименовать" at bounding box center [967, 286] width 106 height 20
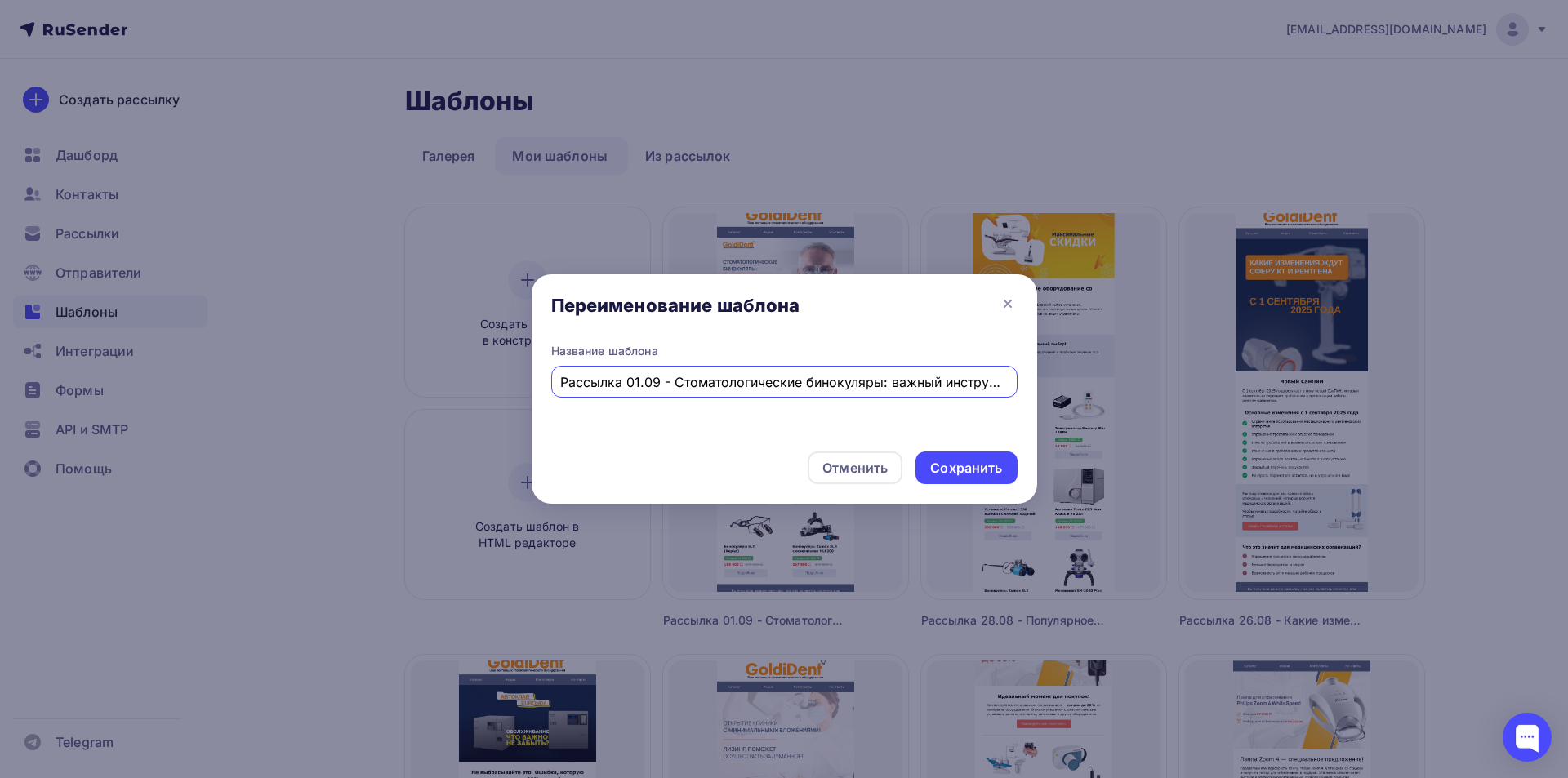
drag, startPoint x: 619, startPoint y: 382, endPoint x: 571, endPoint y: 385, distance: 48.1
click at [532, 389] on div "Название шаблона Рассылка 01.09 - Стоматологические бинокуляры: важный инструме…" at bounding box center [784, 390] width 505 height 95
click at [592, 385] on input "Рассылка 01.09 - Стоматологические бинокуляры: важный инструмент для современно…" at bounding box center [784, 382] width 447 height 20
click at [623, 389] on input "Рассылка 01.09 - Стоматологические бинокуляры: важный инструмент для современно…" at bounding box center [784, 382] width 447 height 20
click at [639, 383] on input "Рассылка 01.09 - Стоматологические бинокуляры: важный инструмент для современно…" at bounding box center [784, 382] width 447 height 20
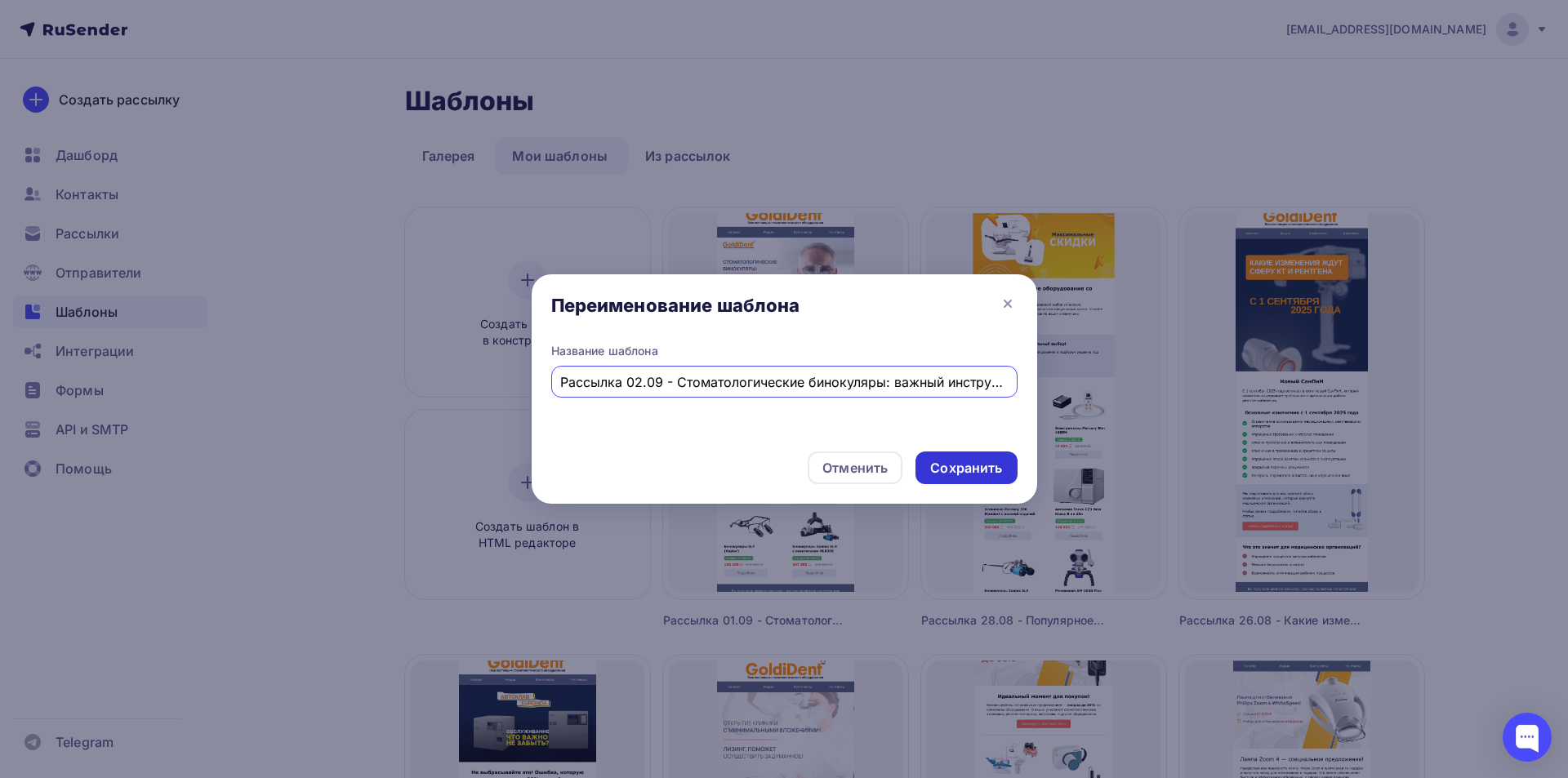
type input "Рассылка 02.09 - Стоматологические бинокуляры: важный инструмент для современно…"
click at [983, 468] on div "Сохранить" at bounding box center [966, 468] width 72 height 19
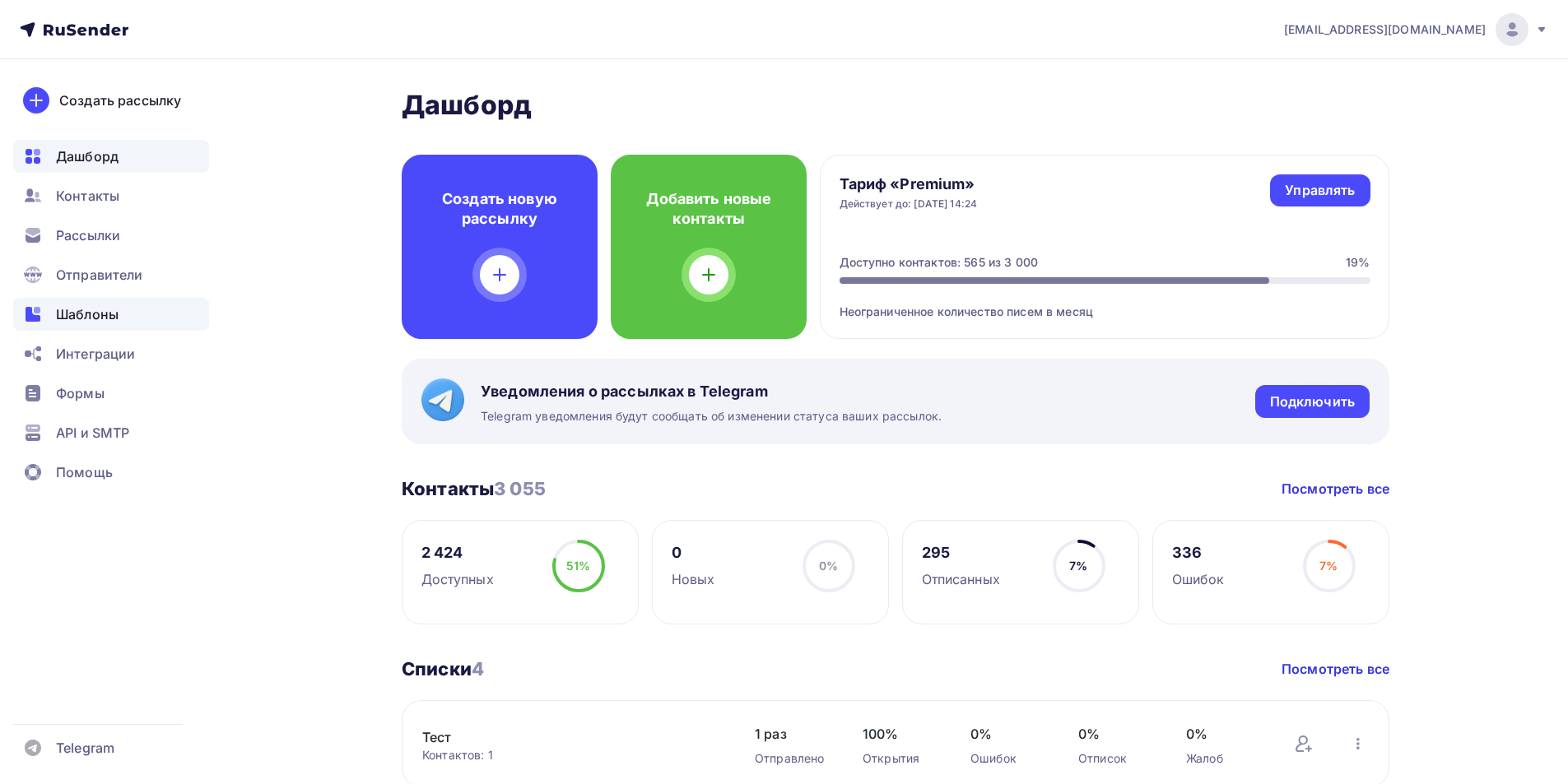
click at [95, 304] on div "Шаблоны" at bounding box center [112, 314] width 196 height 33
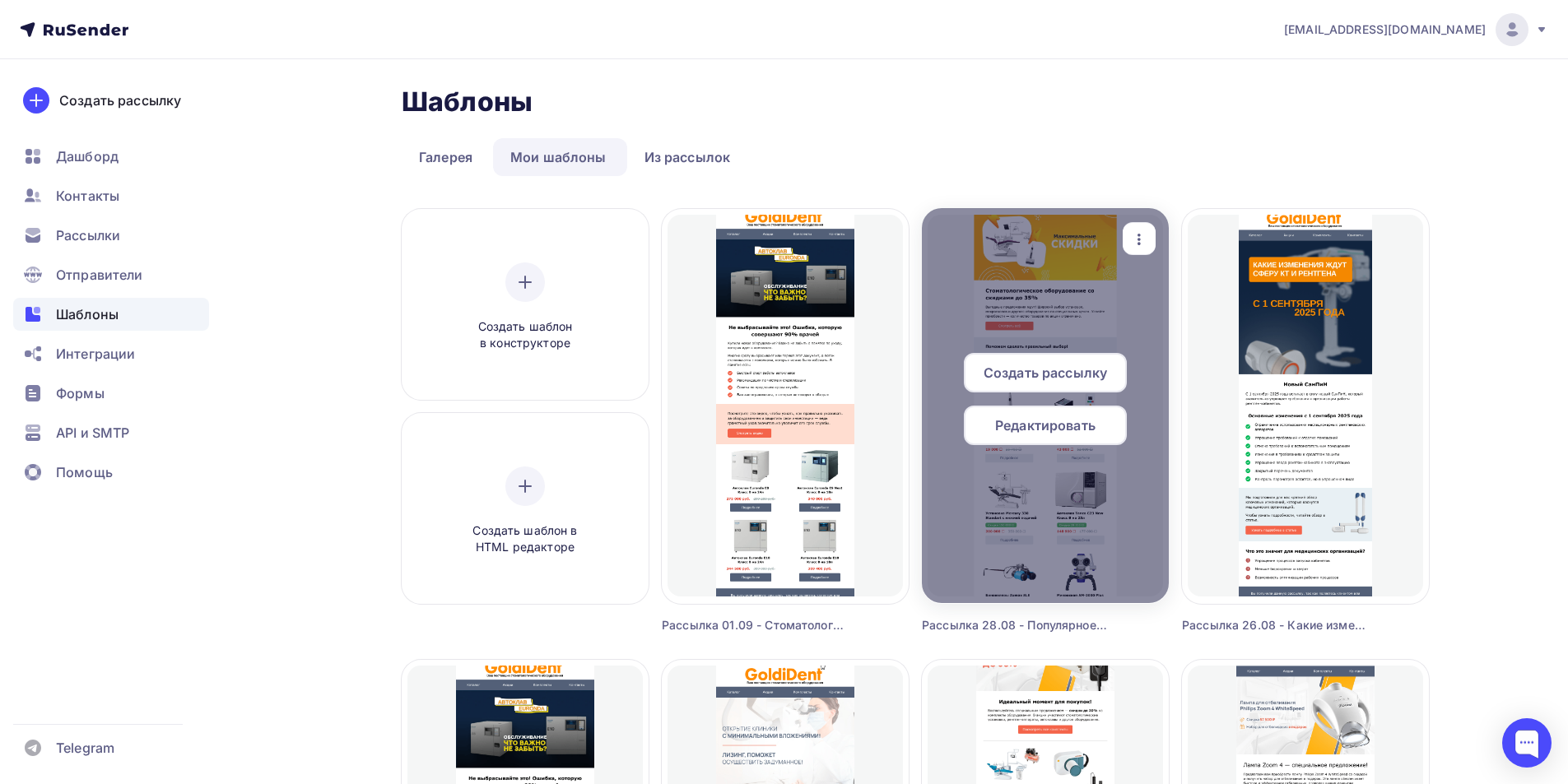
click at [1034, 430] on span "Редактировать" at bounding box center [1045, 425] width 101 height 20
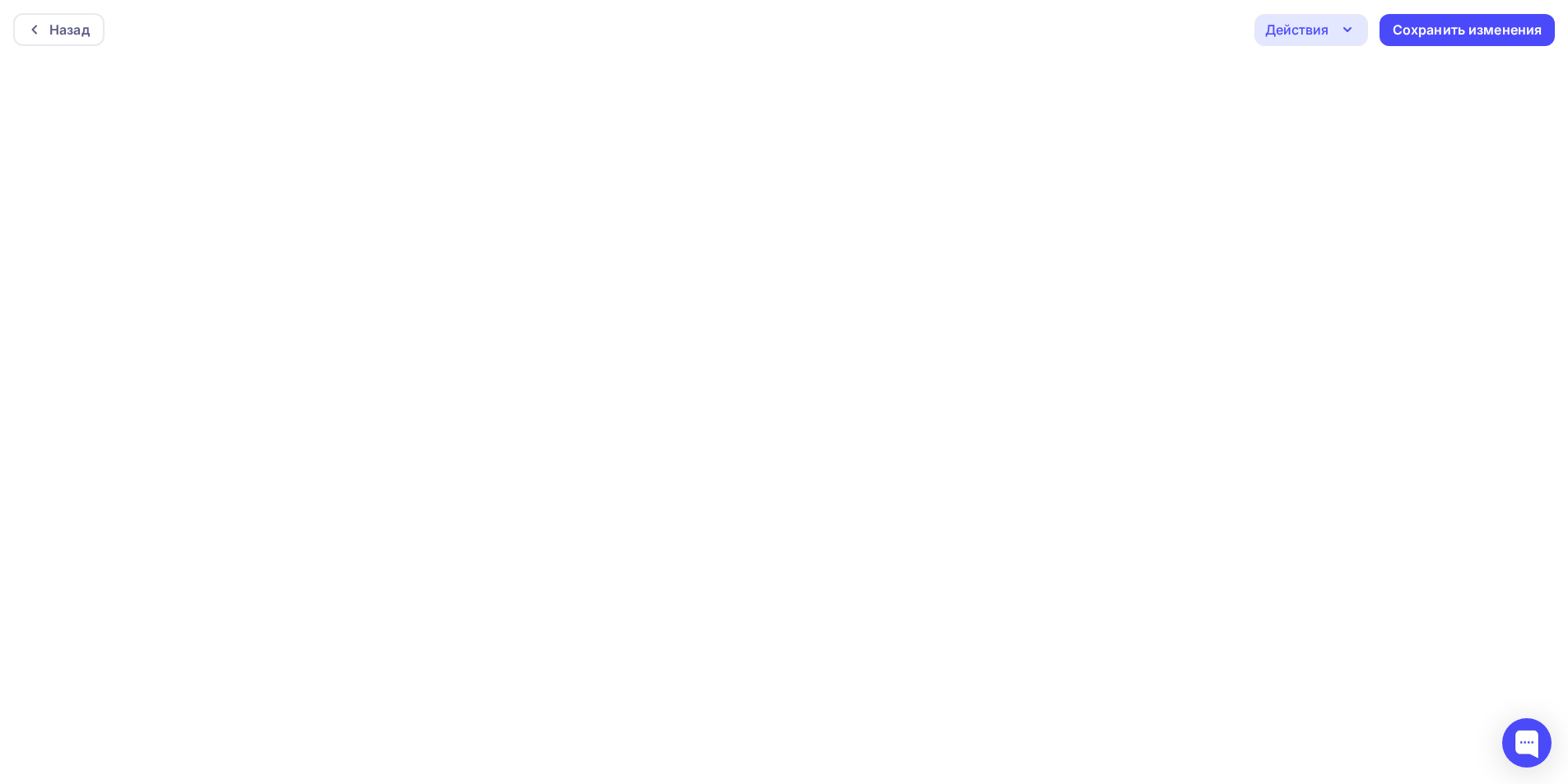
scroll to position [4, 0]
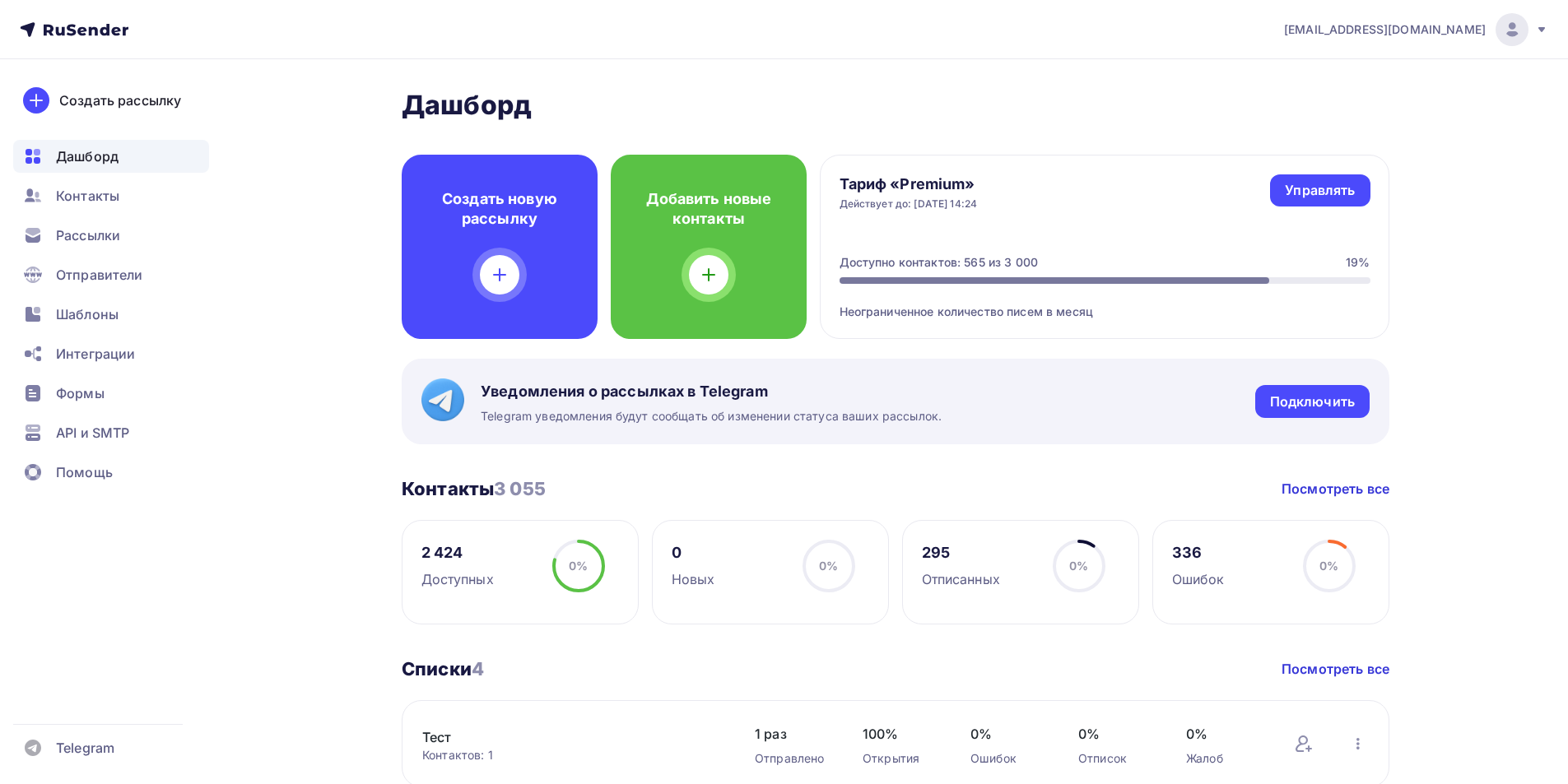
click at [64, 307] on span "Шаблоны" at bounding box center [87, 315] width 63 height 20
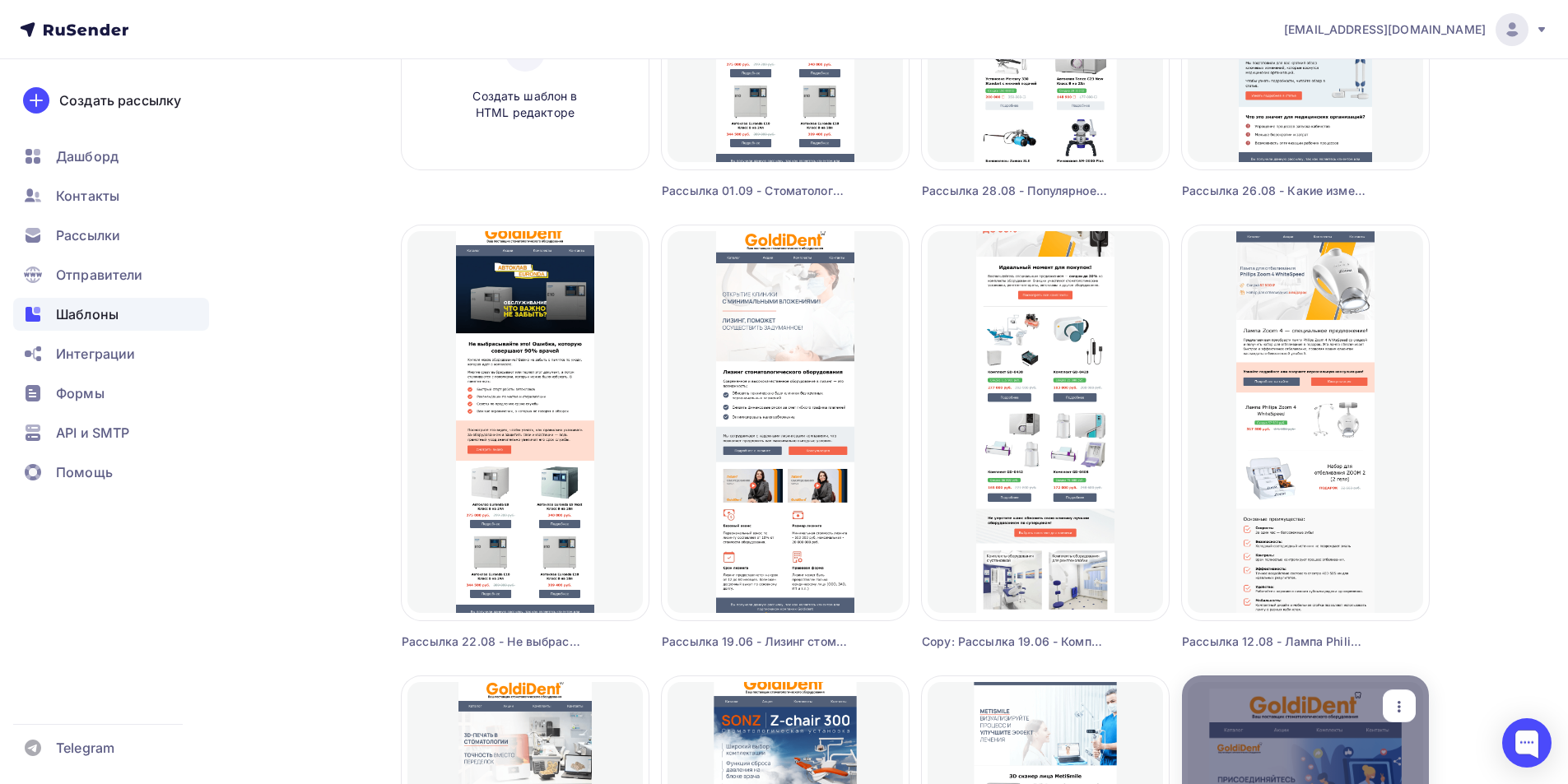
scroll to position [494, 0]
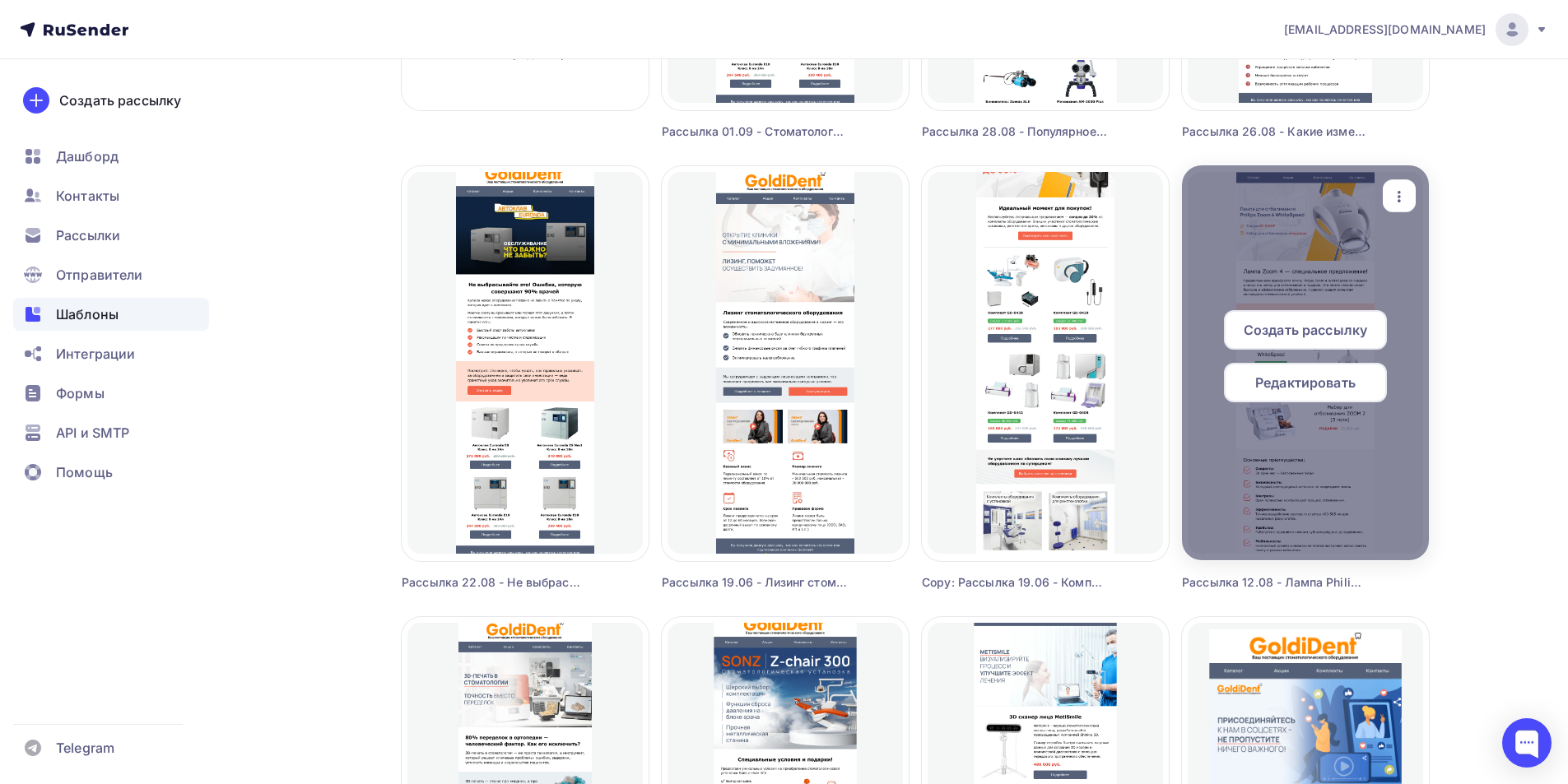
click at [1380, 390] on div "Редактировать" at bounding box center [1305, 383] width 163 height 40
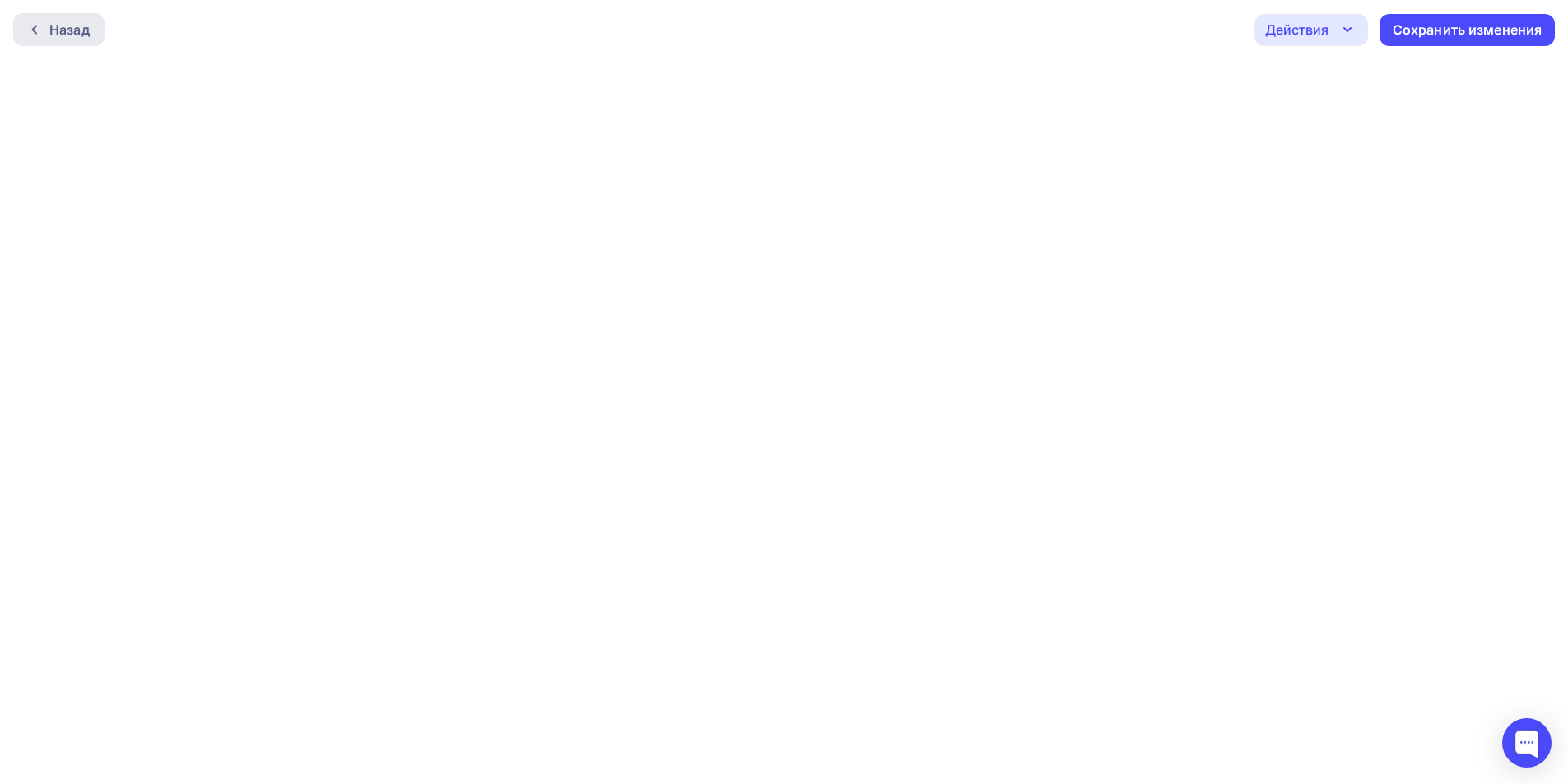
click at [79, 26] on div "Назад" at bounding box center [69, 30] width 40 height 20
